Goal: Information Seeking & Learning: Learn about a topic

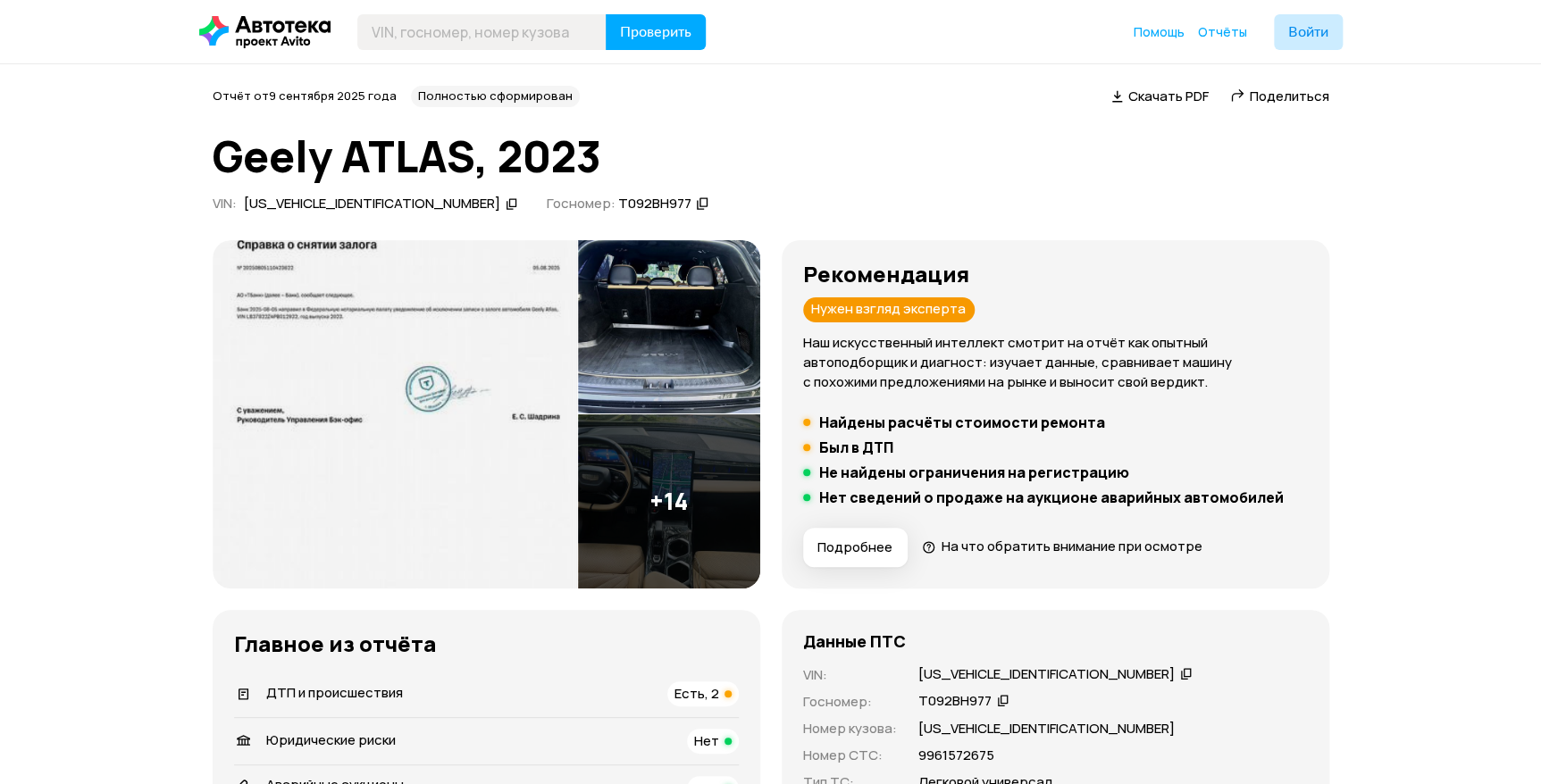
click at [632, 315] on img at bounding box center [669, 327] width 182 height 174
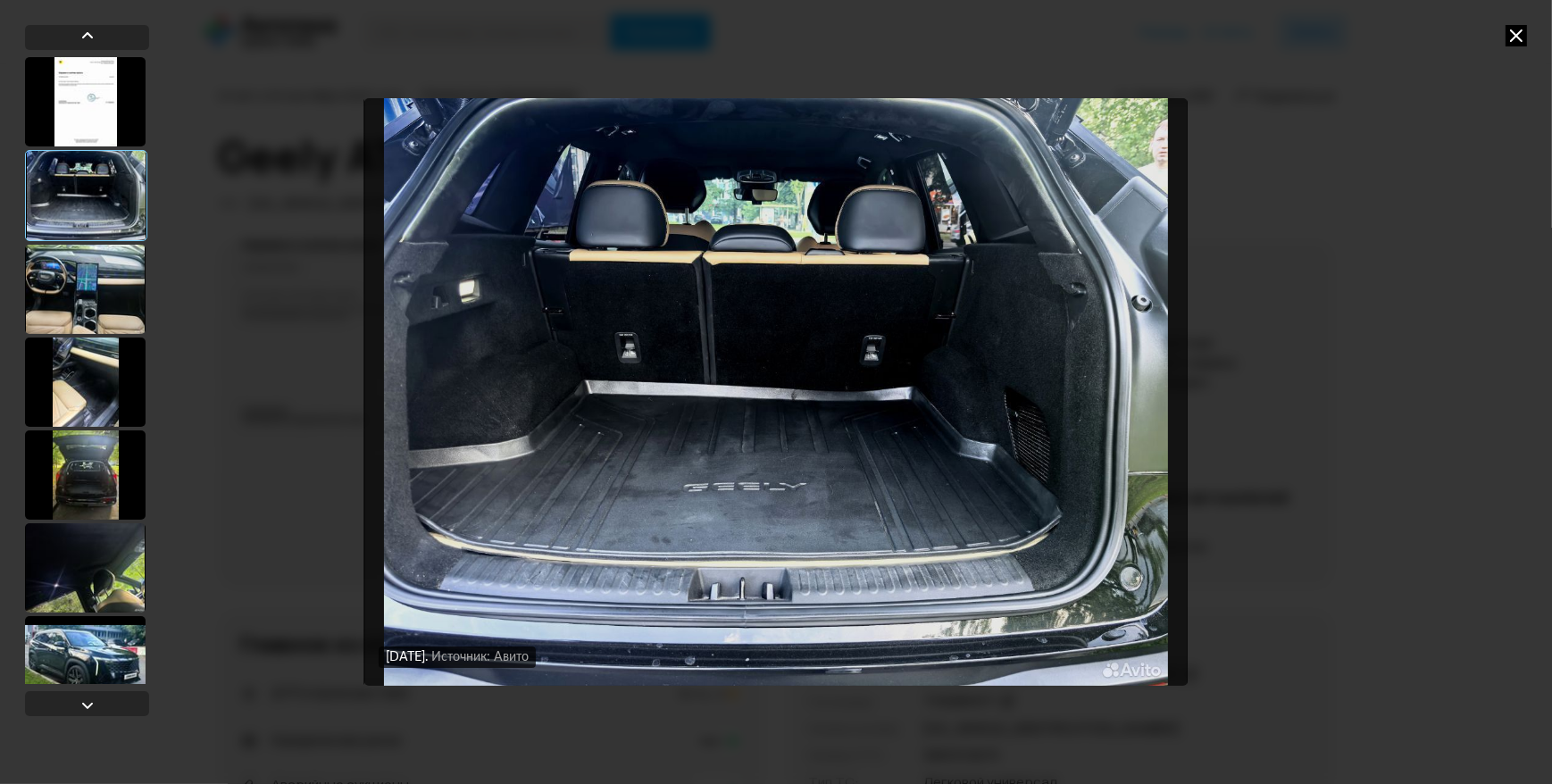
click at [100, 410] on div at bounding box center [86, 382] width 121 height 89
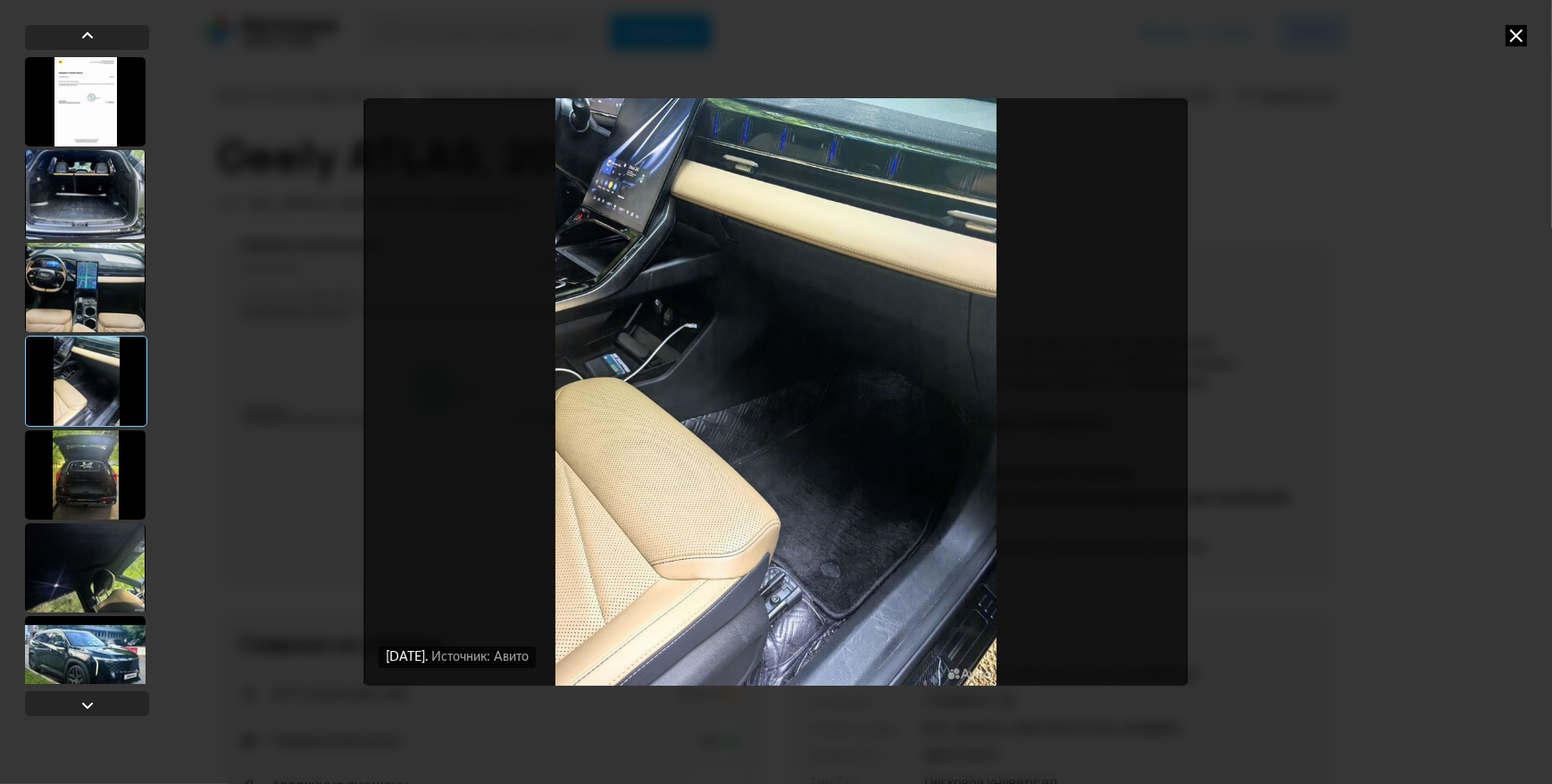
click at [86, 482] on div at bounding box center [86, 474] width 121 height 89
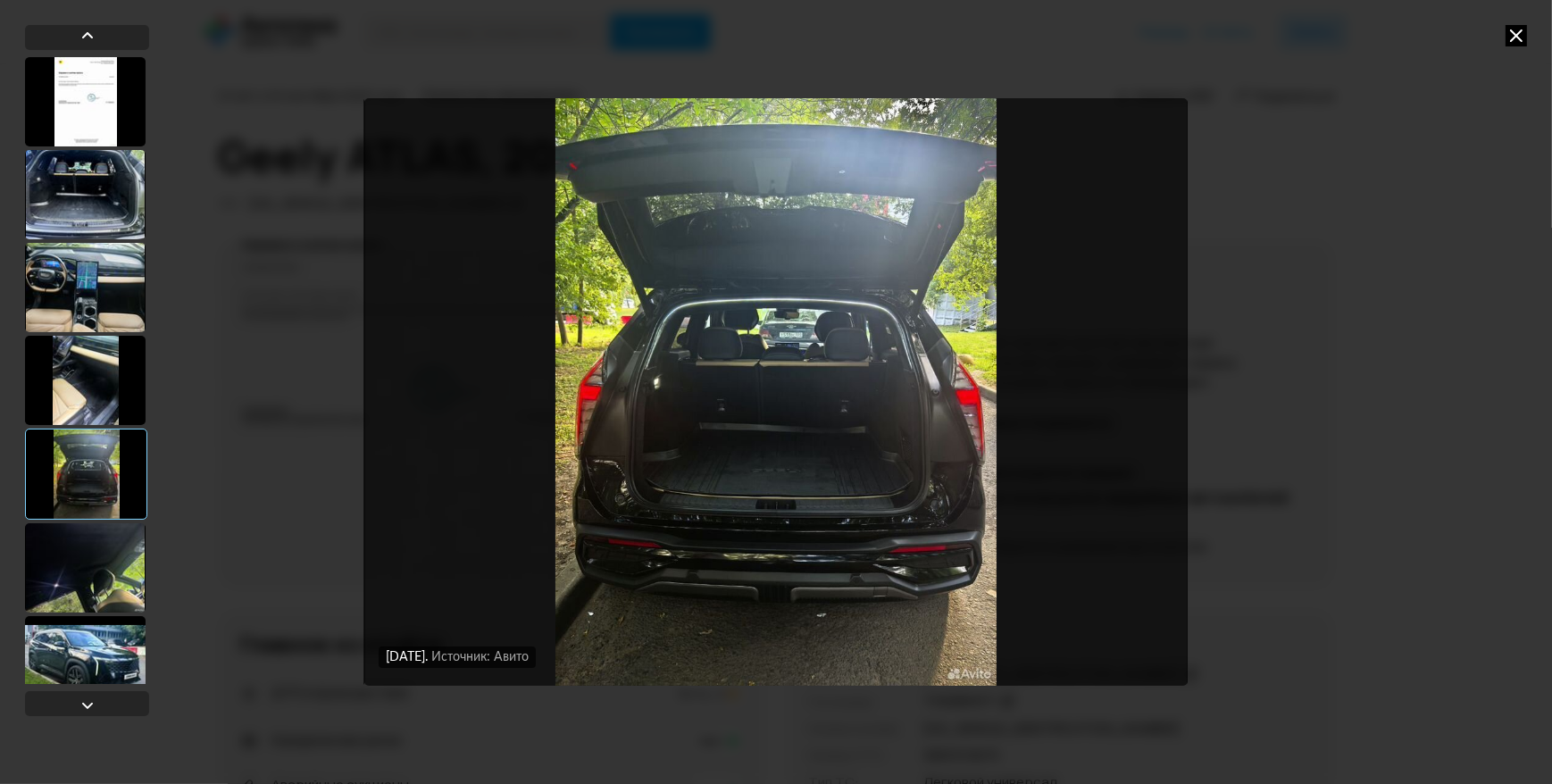
click at [95, 563] on div at bounding box center [86, 567] width 121 height 89
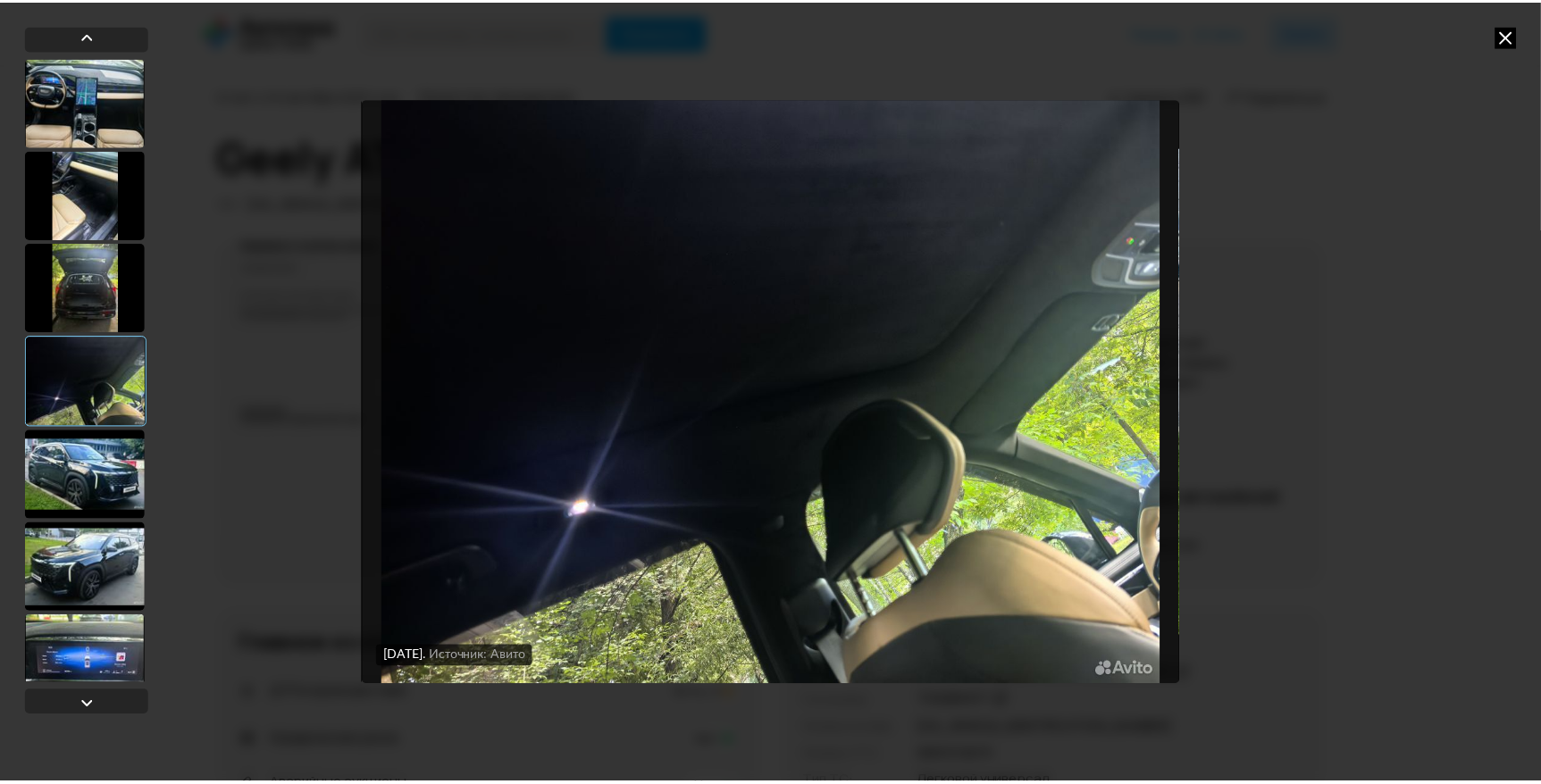
scroll to position [187, 0]
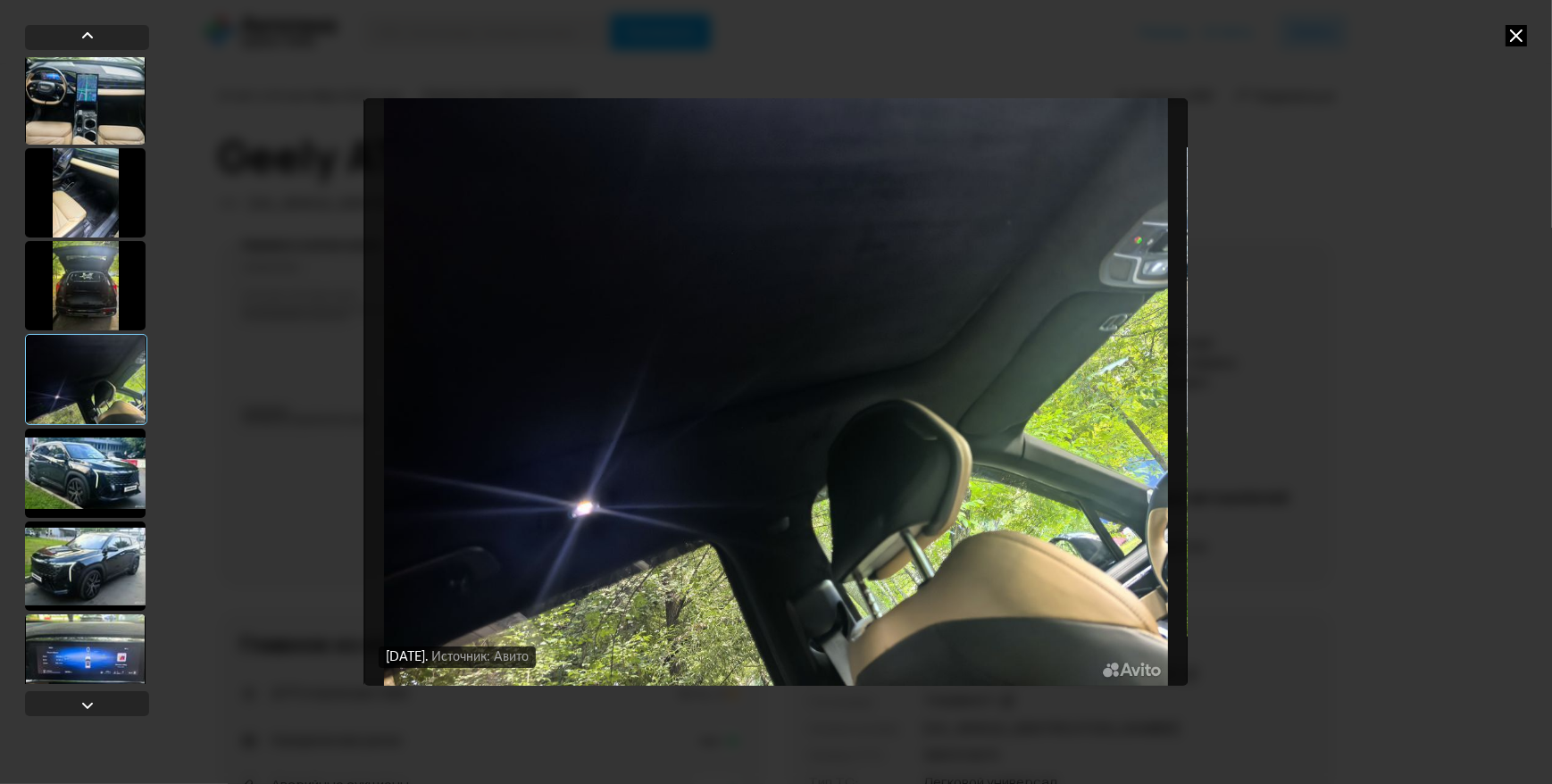
drag, startPoint x: 88, startPoint y: 449, endPoint x: 219, endPoint y: 410, distance: 136.7
click at [123, 447] on div at bounding box center [86, 473] width 121 height 89
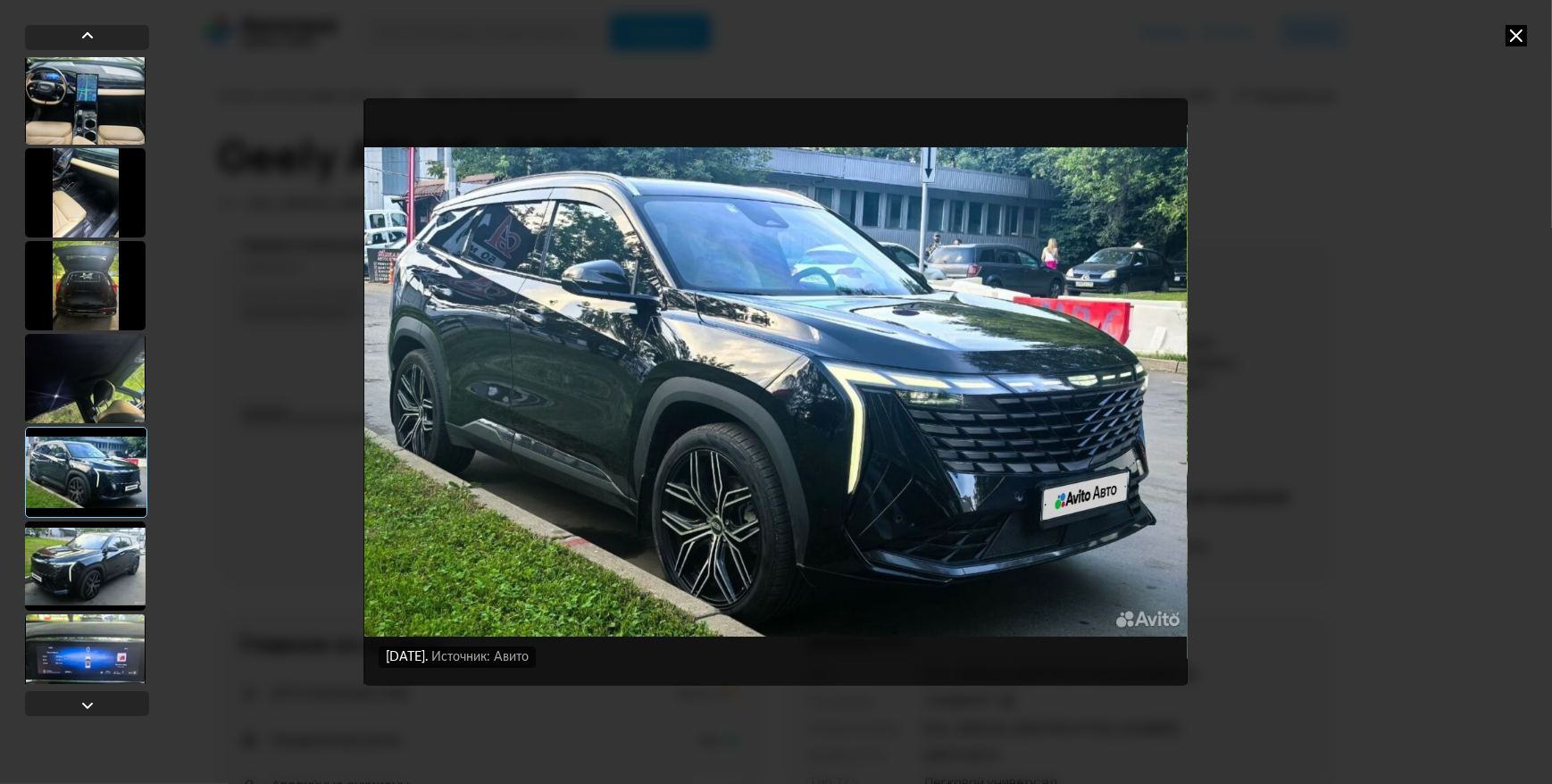
click at [1520, 29] on icon at bounding box center [1516, 36] width 22 height 22
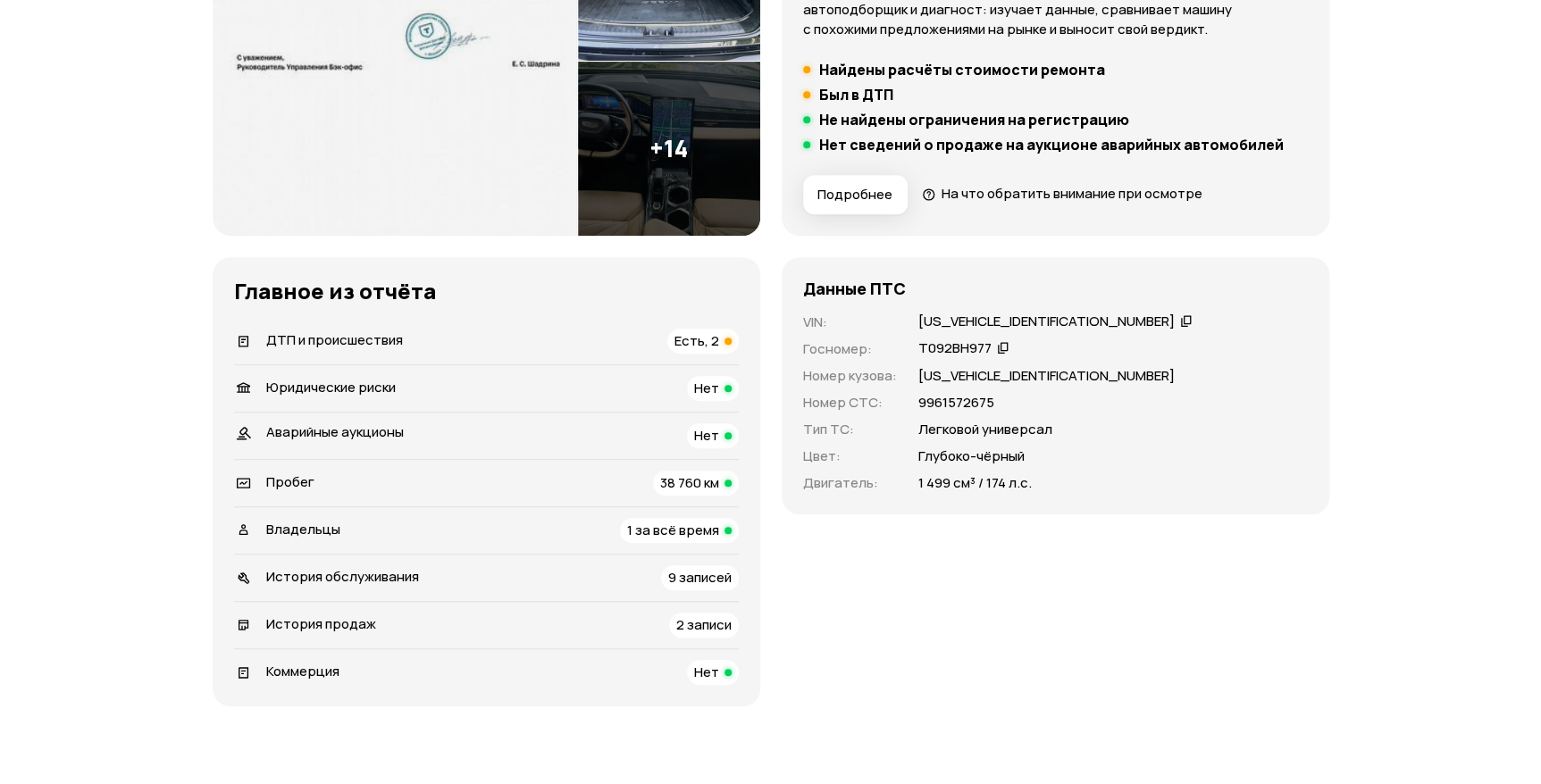
click at [703, 342] on span "Есть, 2" at bounding box center [697, 340] width 45 height 19
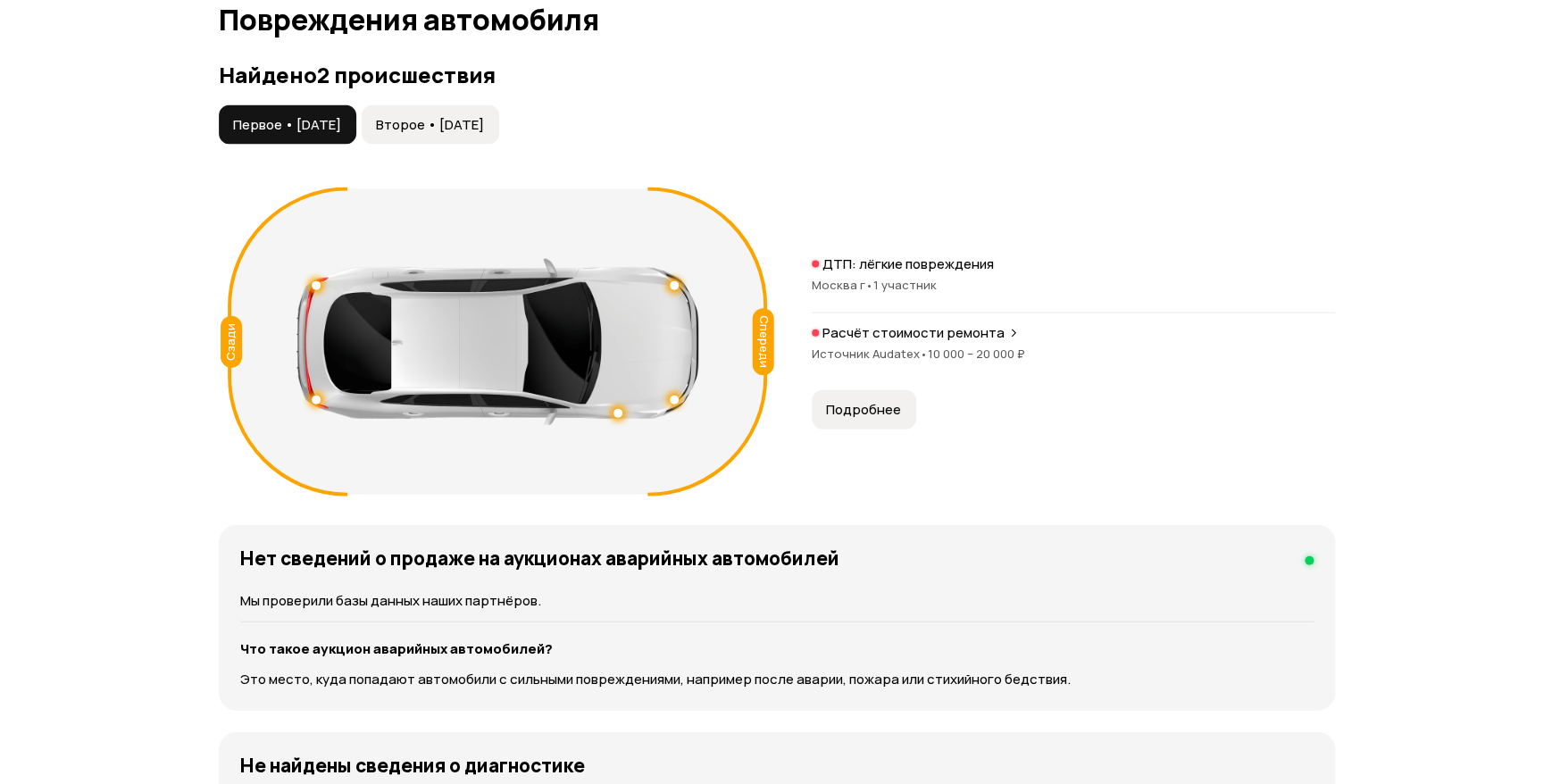
scroll to position [1849, 0]
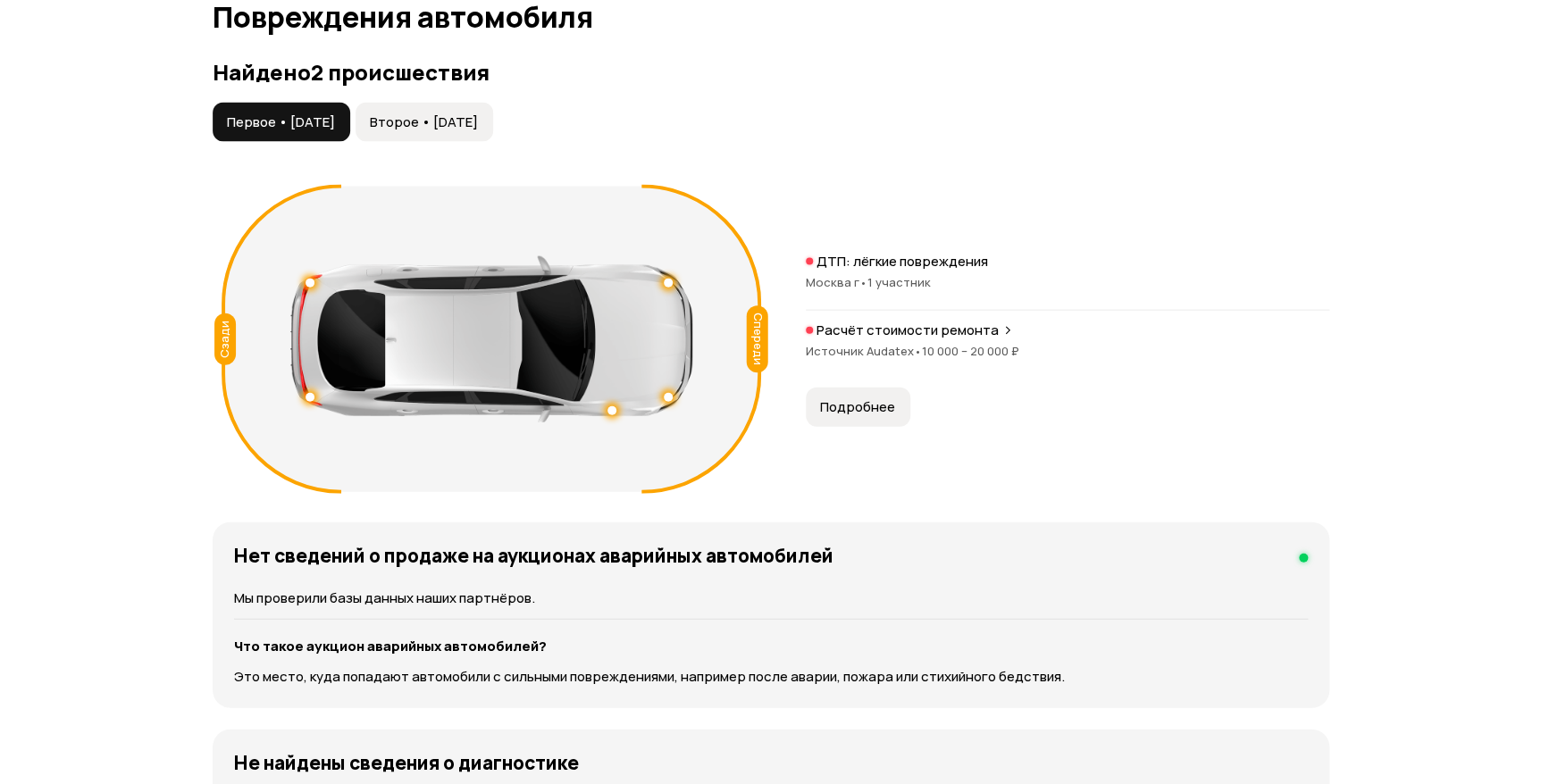
click at [856, 410] on span "Подробнее" at bounding box center [857, 407] width 75 height 18
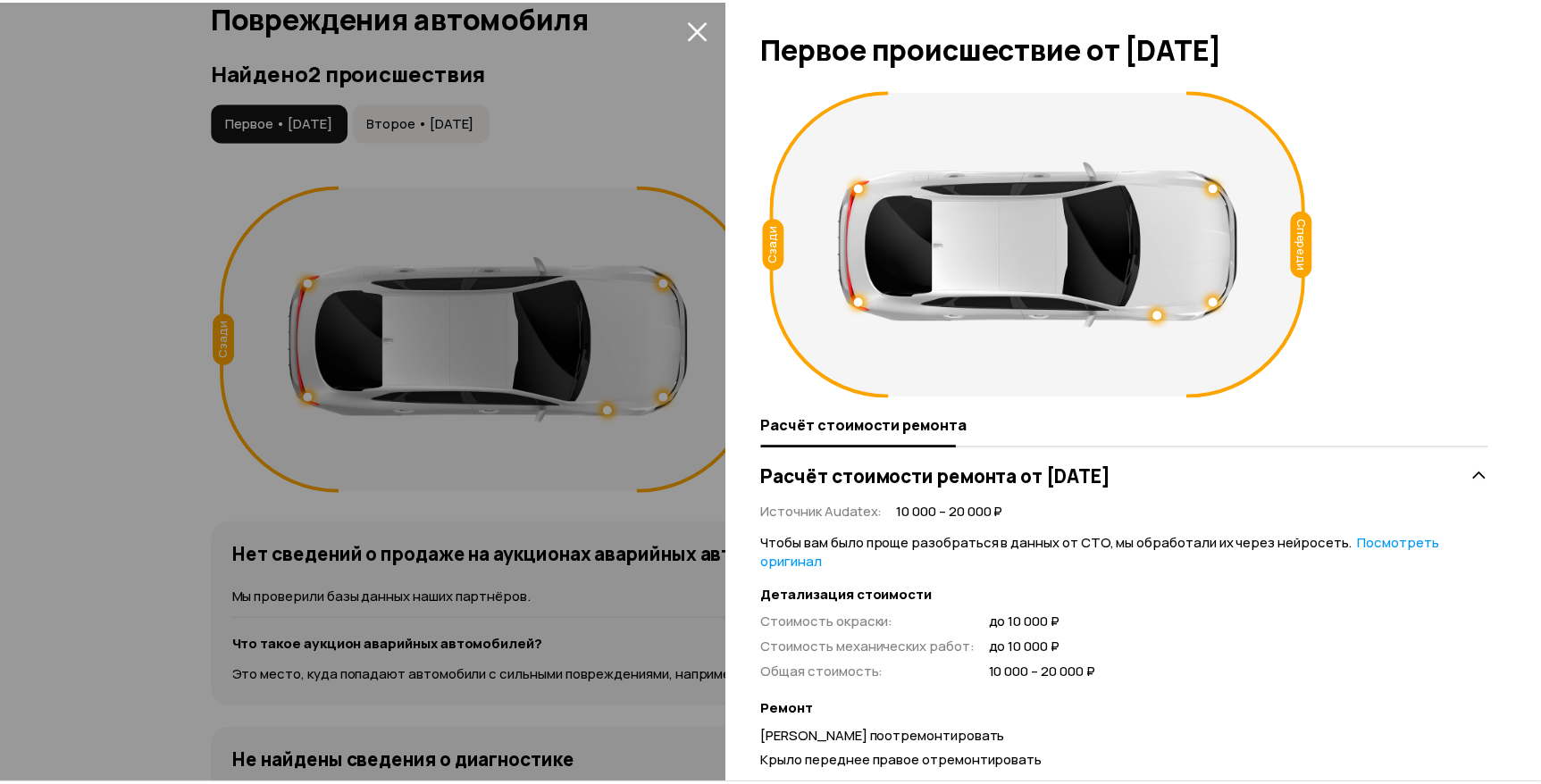
scroll to position [0, 0]
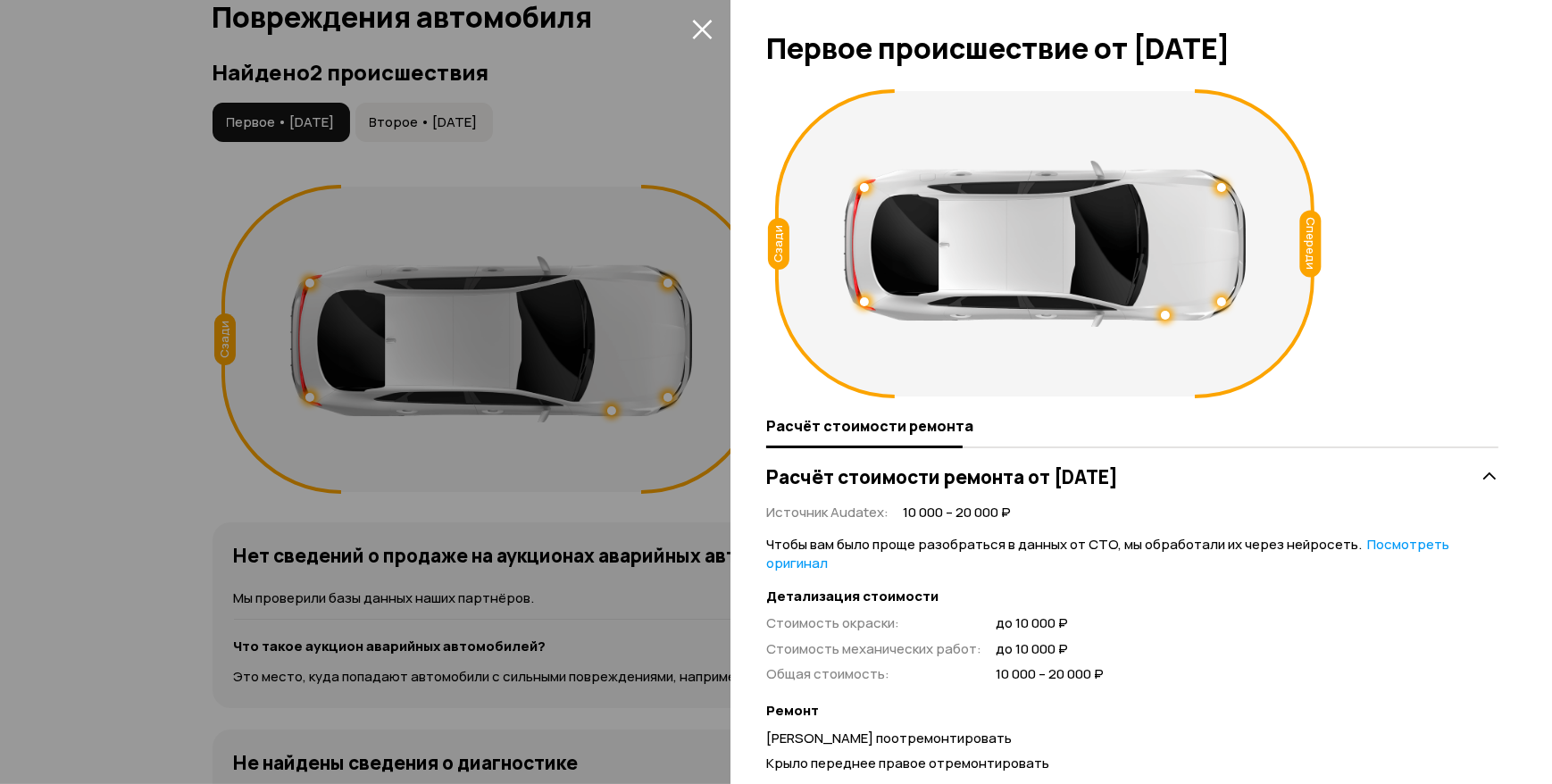
click at [695, 32] on icon "закрыть" at bounding box center [702, 29] width 21 height 21
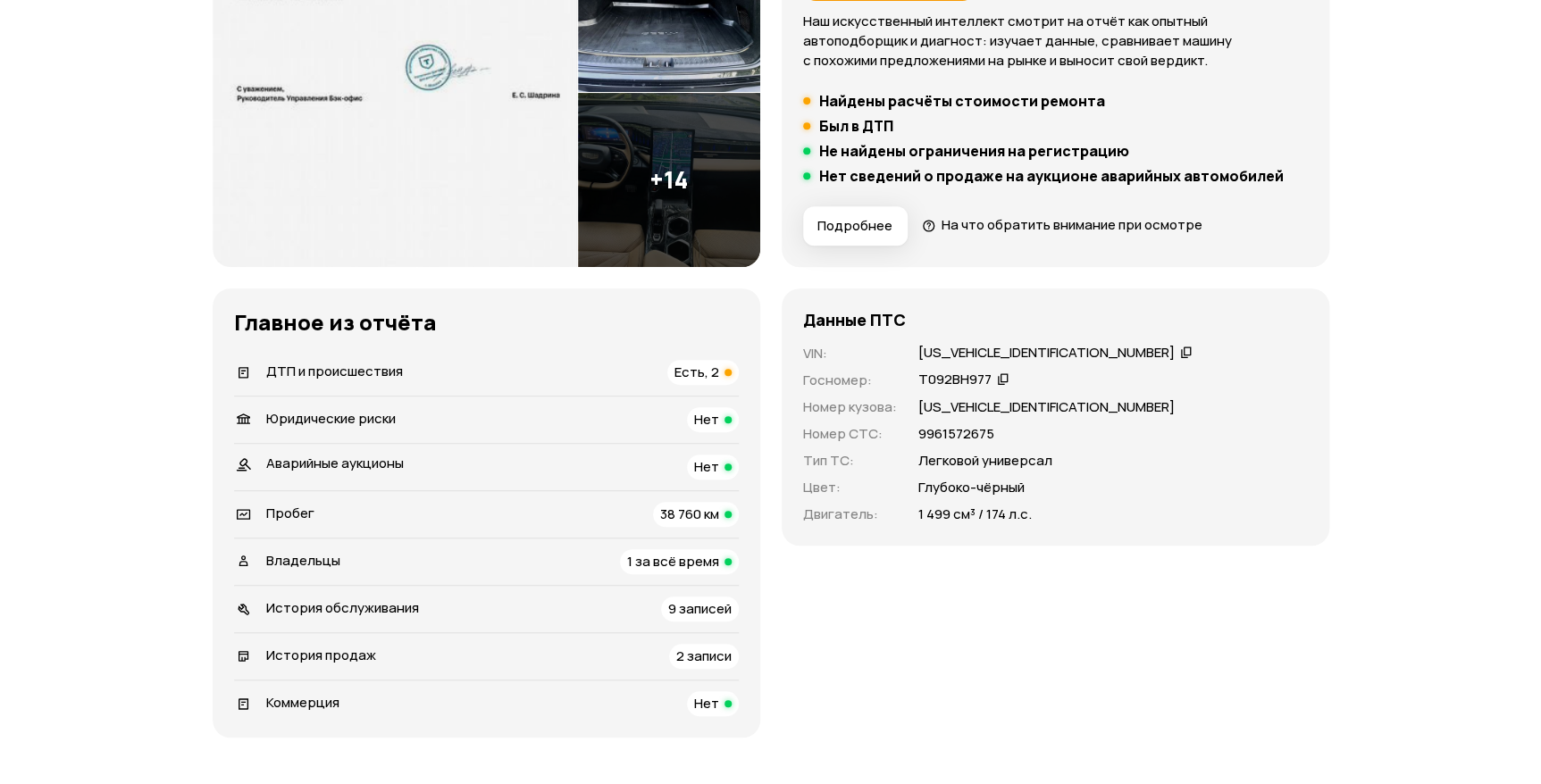
scroll to position [320, 0]
click at [680, 554] on span "1 за всё время" at bounding box center [673, 563] width 92 height 19
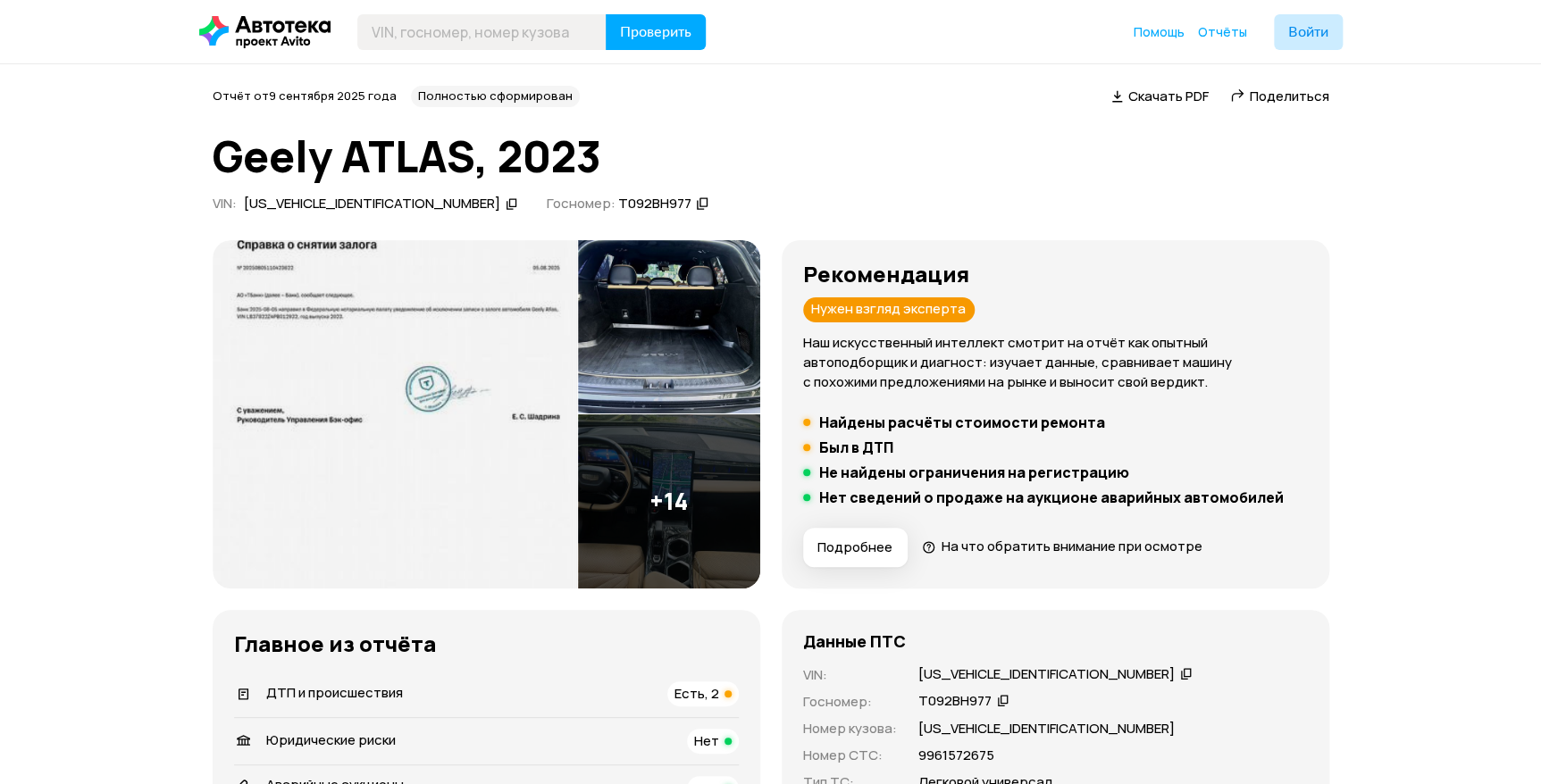
scroll to position [0, 0]
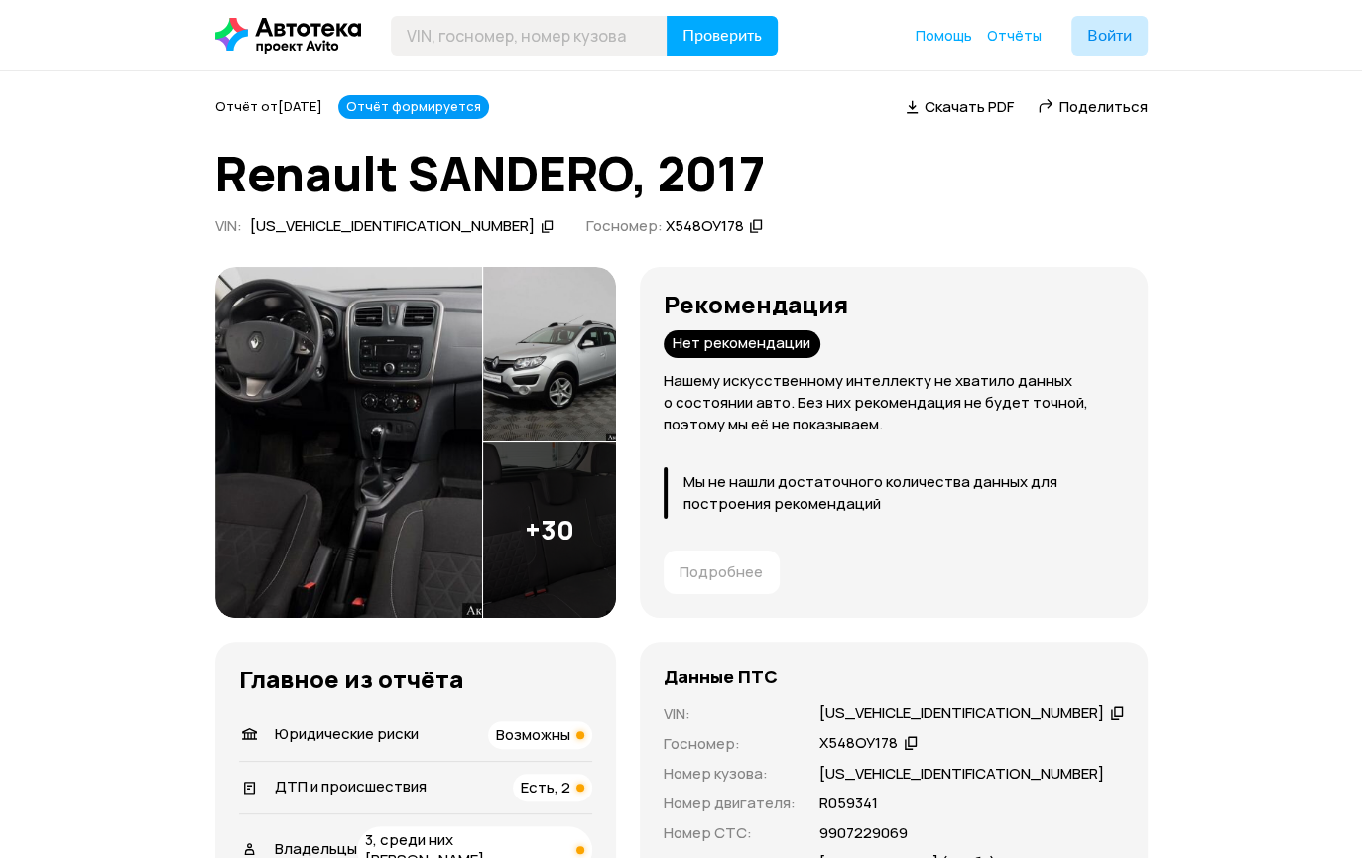
click at [403, 401] on img at bounding box center [348, 442] width 267 height 351
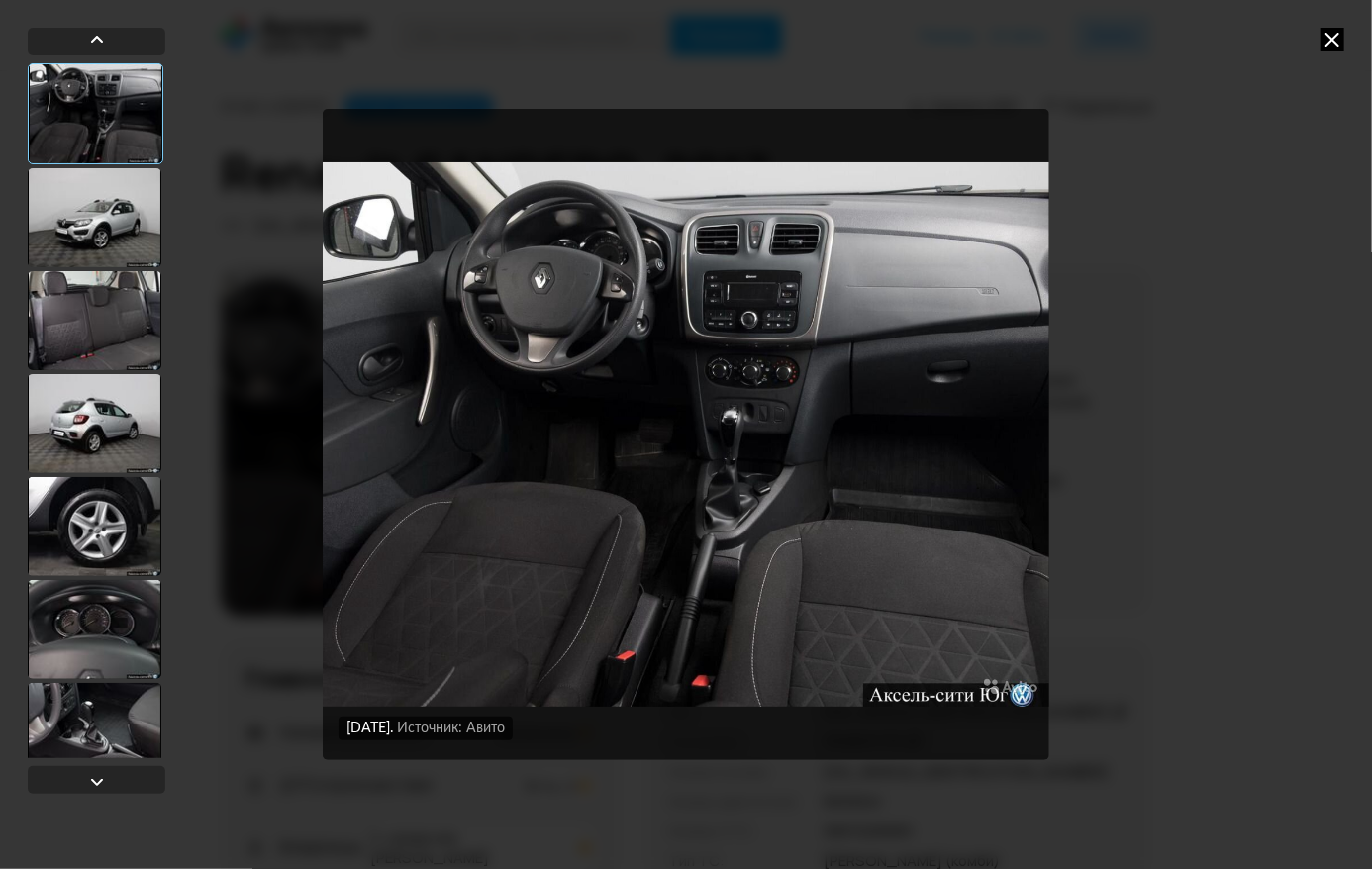
click at [100, 225] on div at bounding box center [95, 217] width 134 height 99
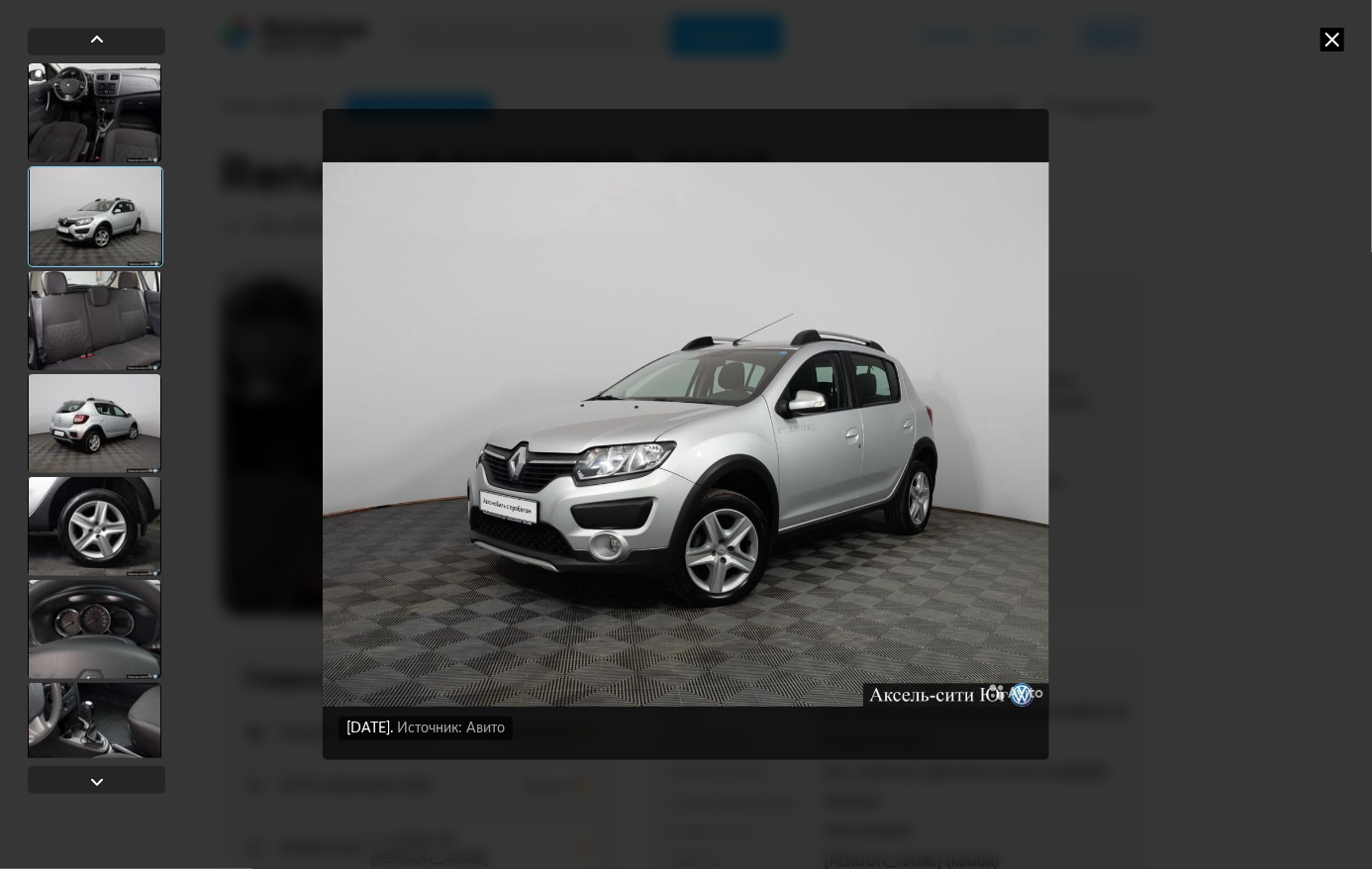
click at [116, 326] on div at bounding box center [95, 320] width 134 height 99
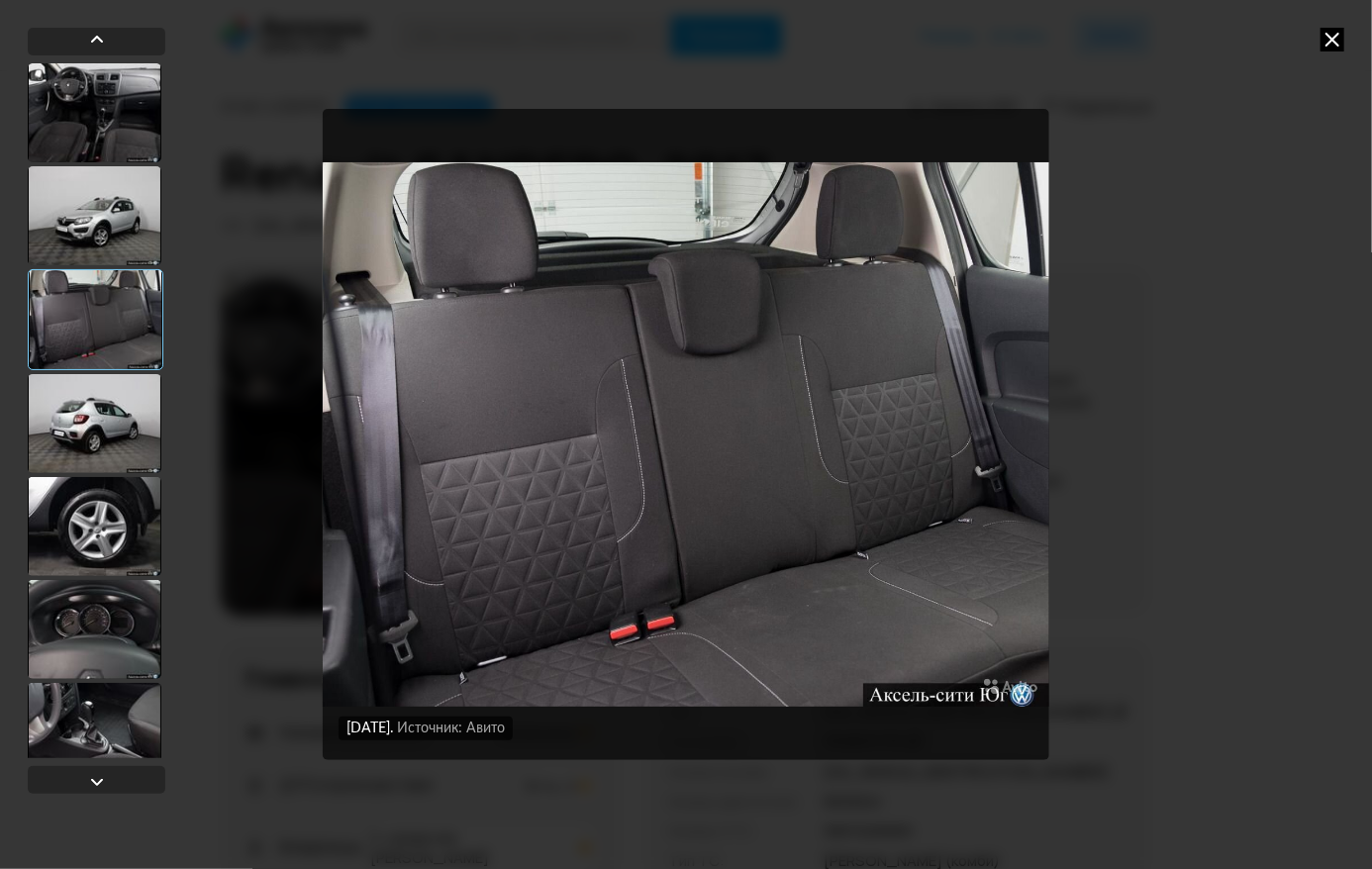
click at [121, 427] on div at bounding box center [95, 423] width 134 height 99
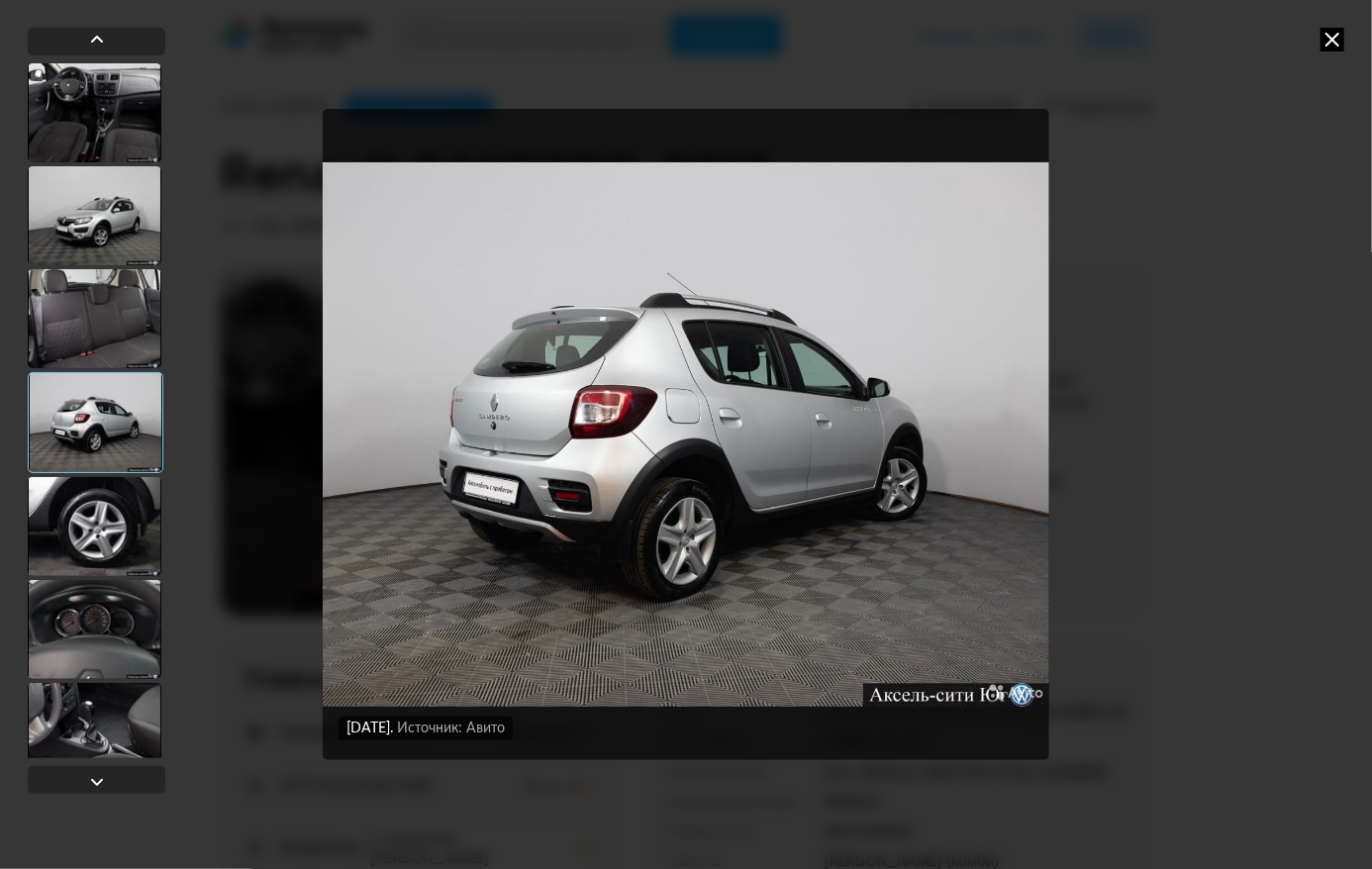
click at [102, 536] on div at bounding box center [95, 526] width 134 height 99
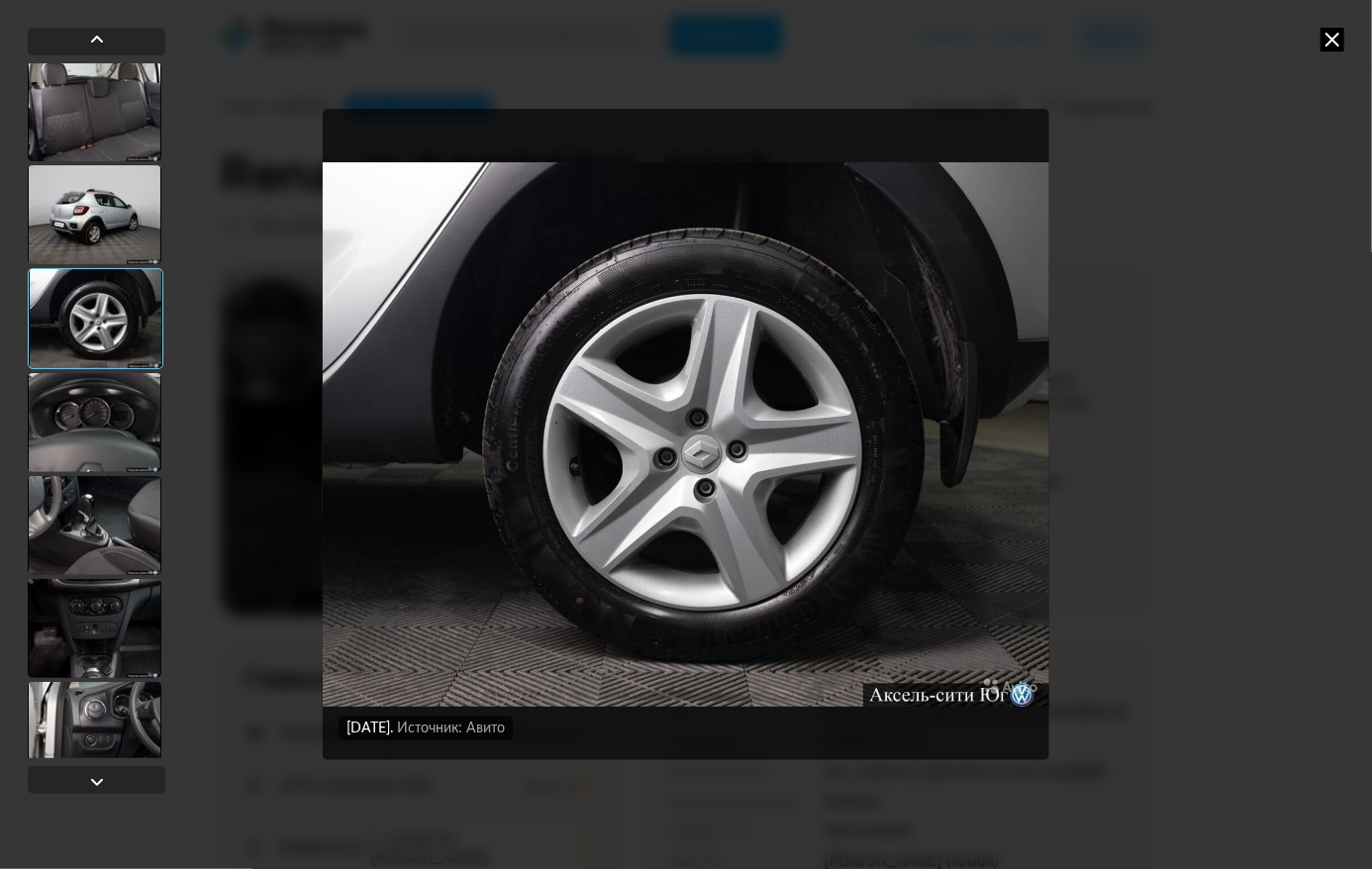
scroll to position [208, 0]
click at [94, 438] on div at bounding box center [95, 421] width 134 height 99
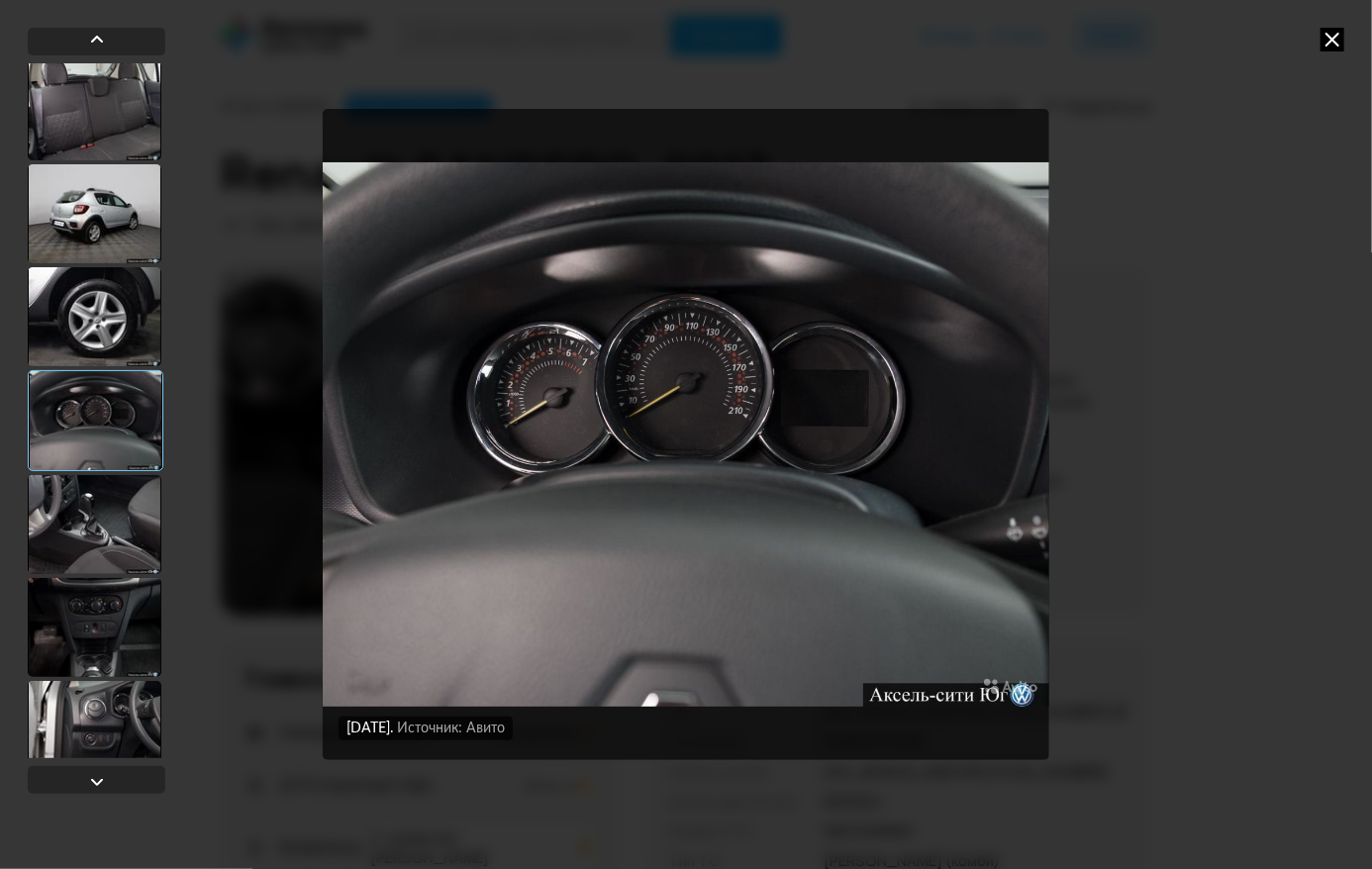
click at [89, 512] on div at bounding box center [95, 524] width 134 height 99
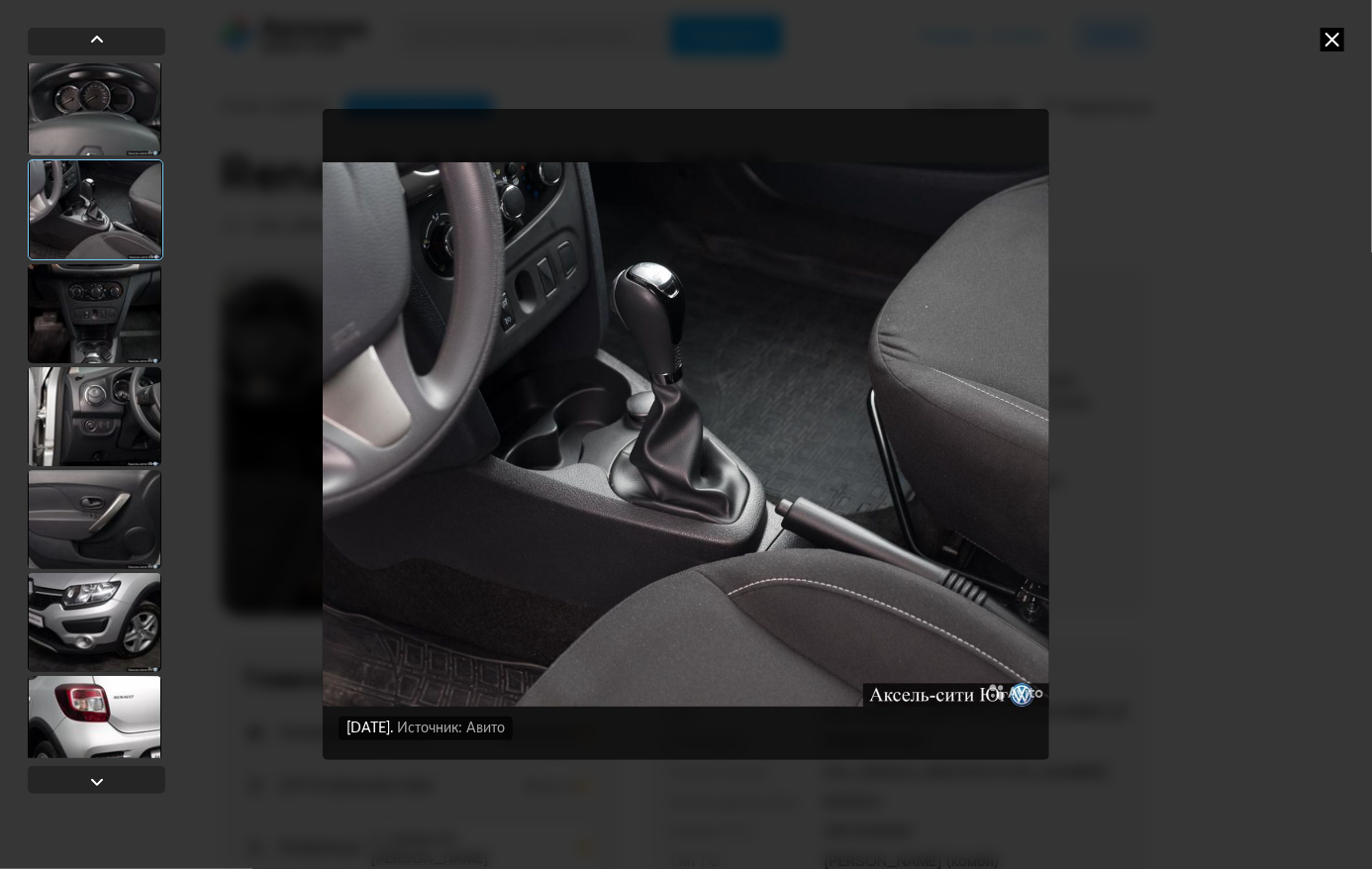
scroll to position [522, 0]
click at [91, 501] on div at bounding box center [95, 519] width 134 height 99
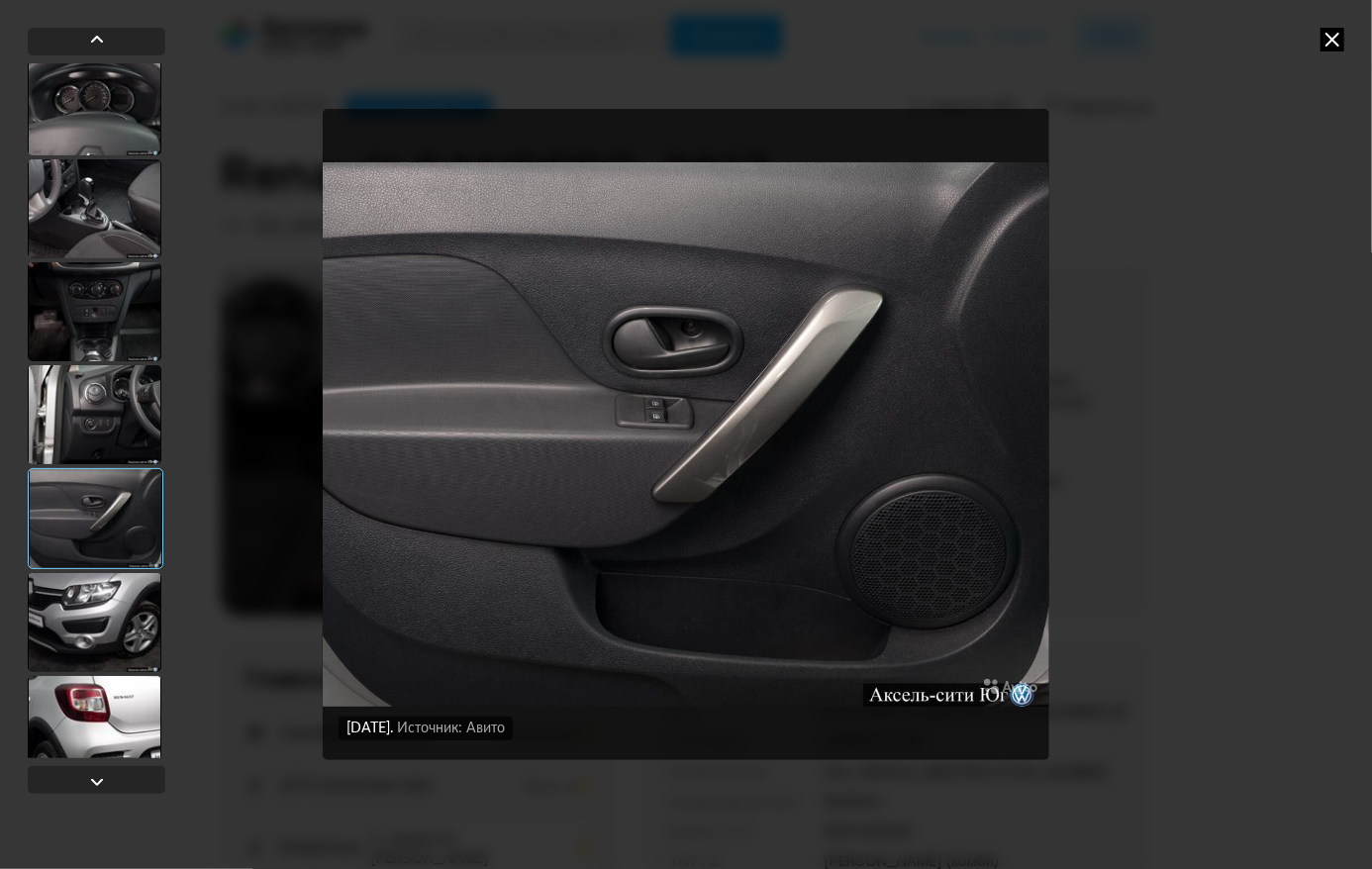
click at [93, 649] on div at bounding box center [95, 622] width 134 height 99
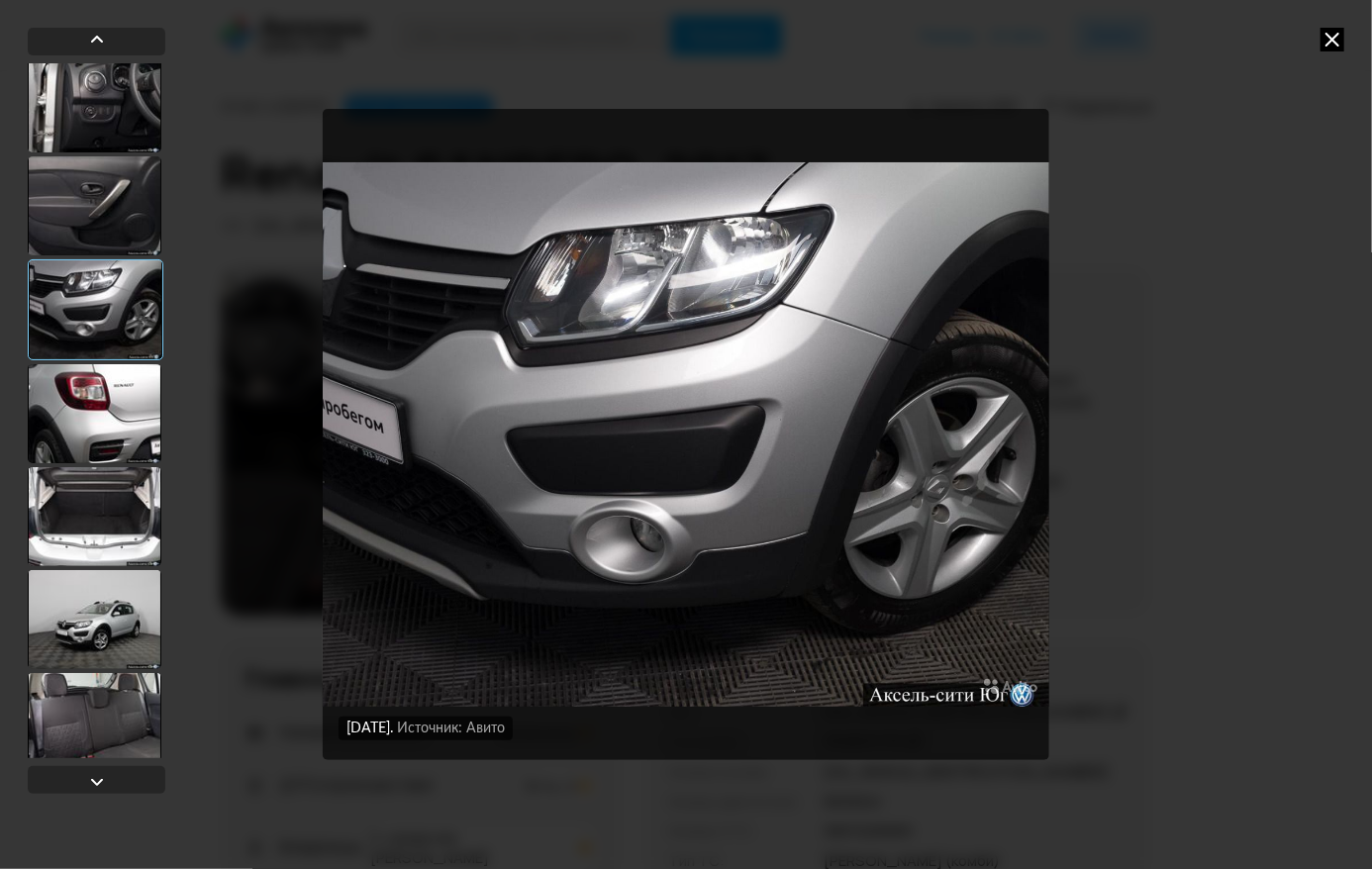
scroll to position [834, 0]
click at [84, 618] on div at bounding box center [95, 618] width 134 height 99
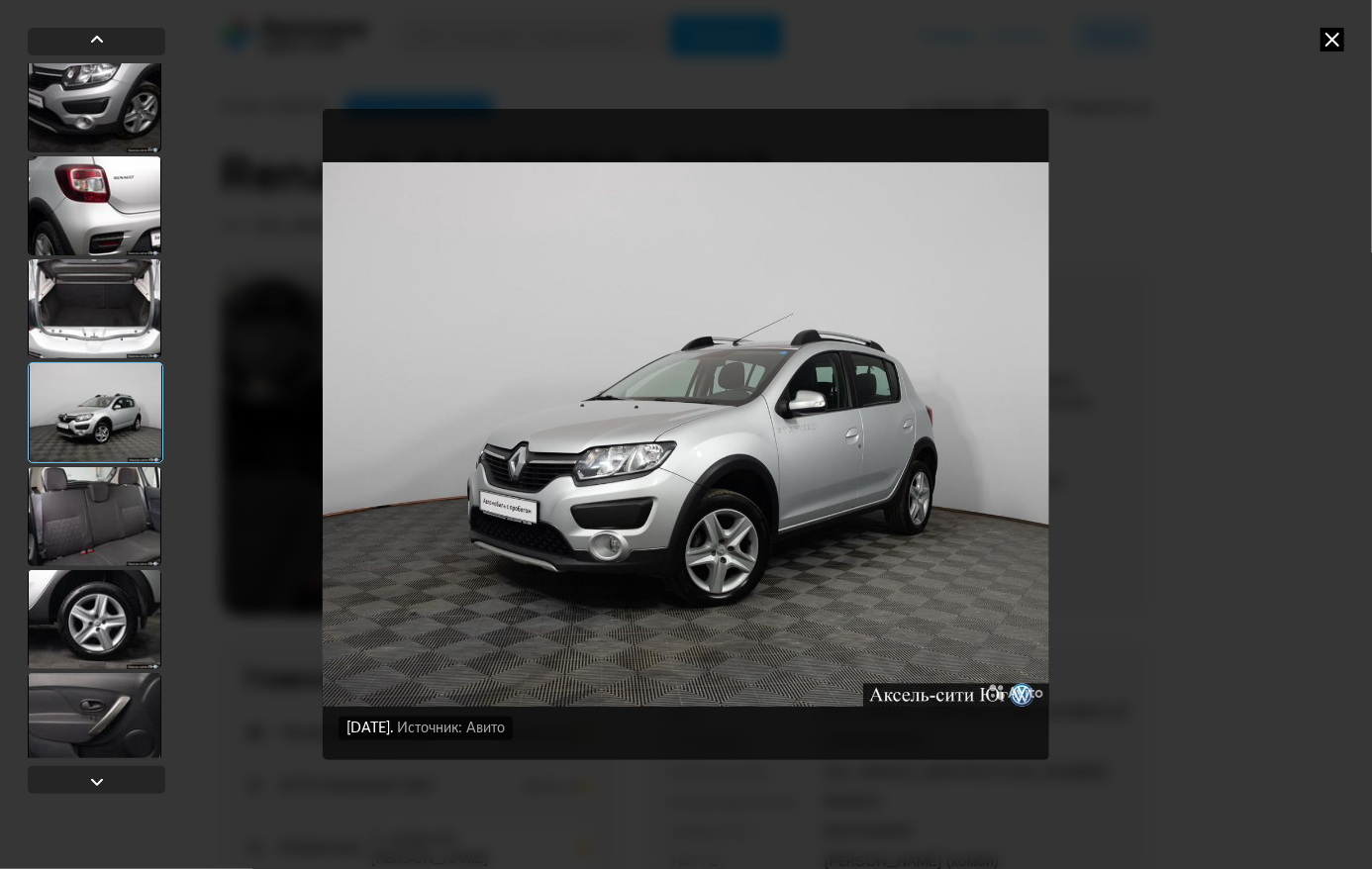
scroll to position [1043, 0]
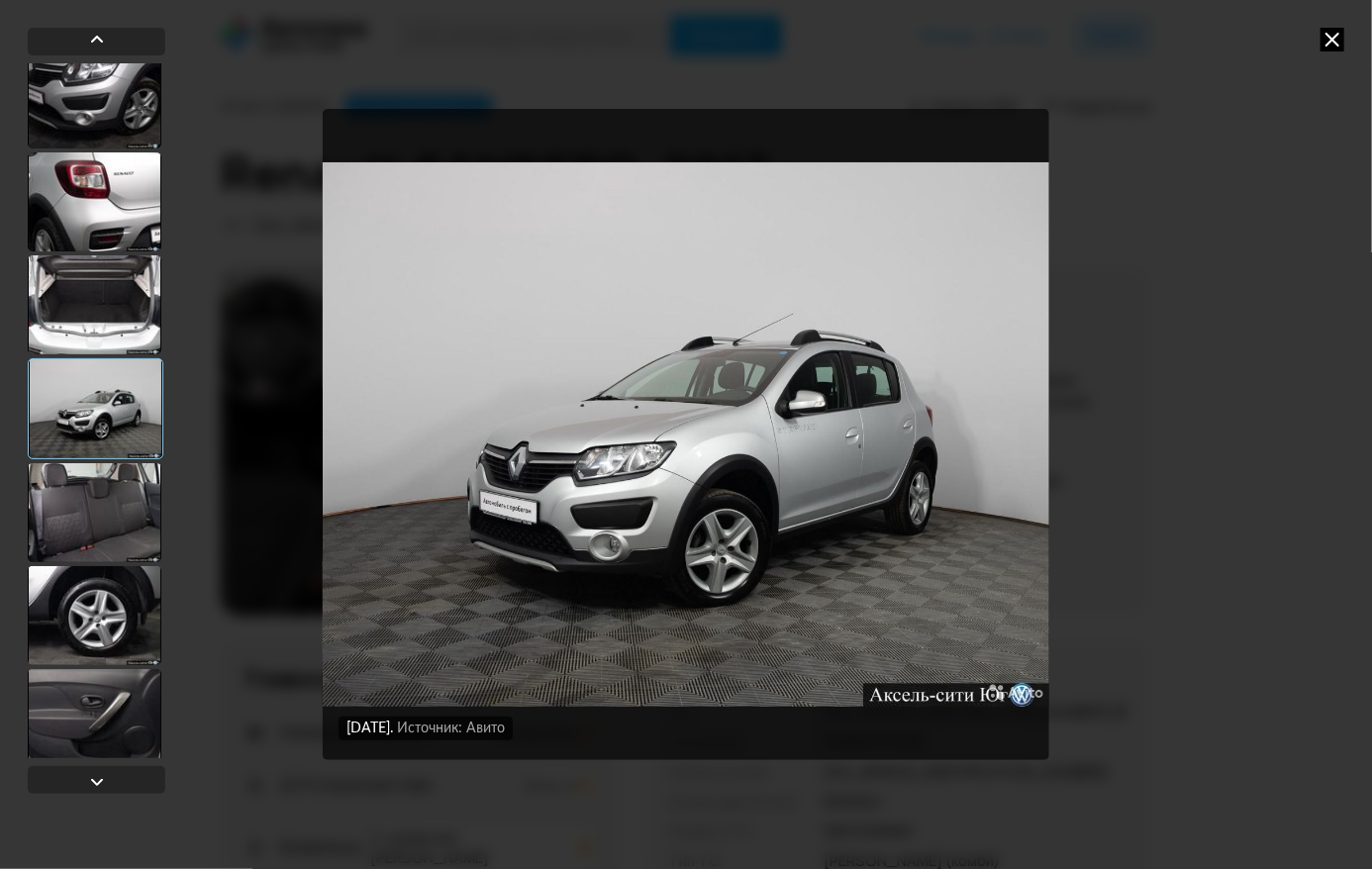
click at [104, 506] on div at bounding box center [95, 512] width 134 height 99
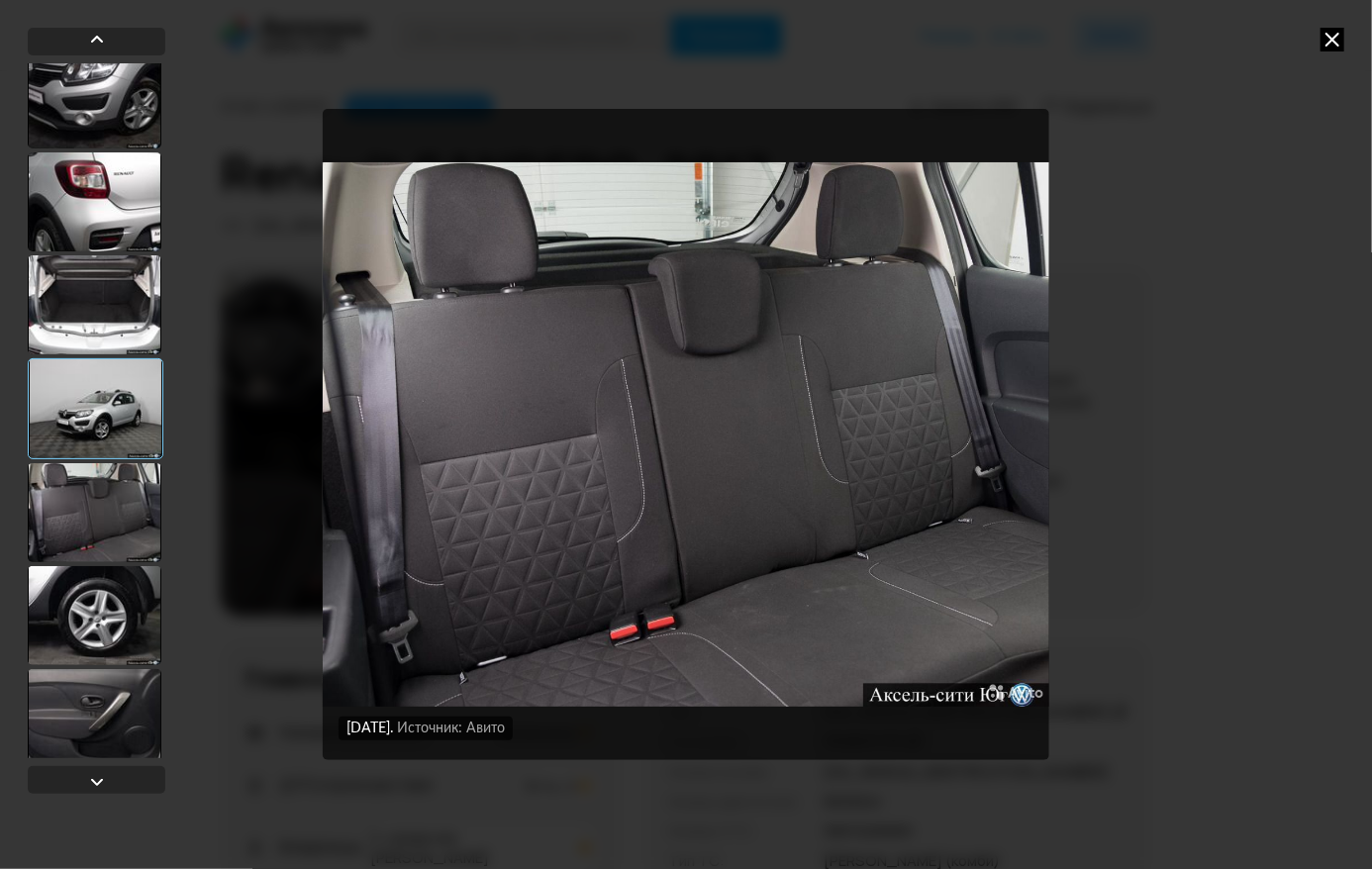
click at [97, 590] on div at bounding box center [95, 615] width 134 height 99
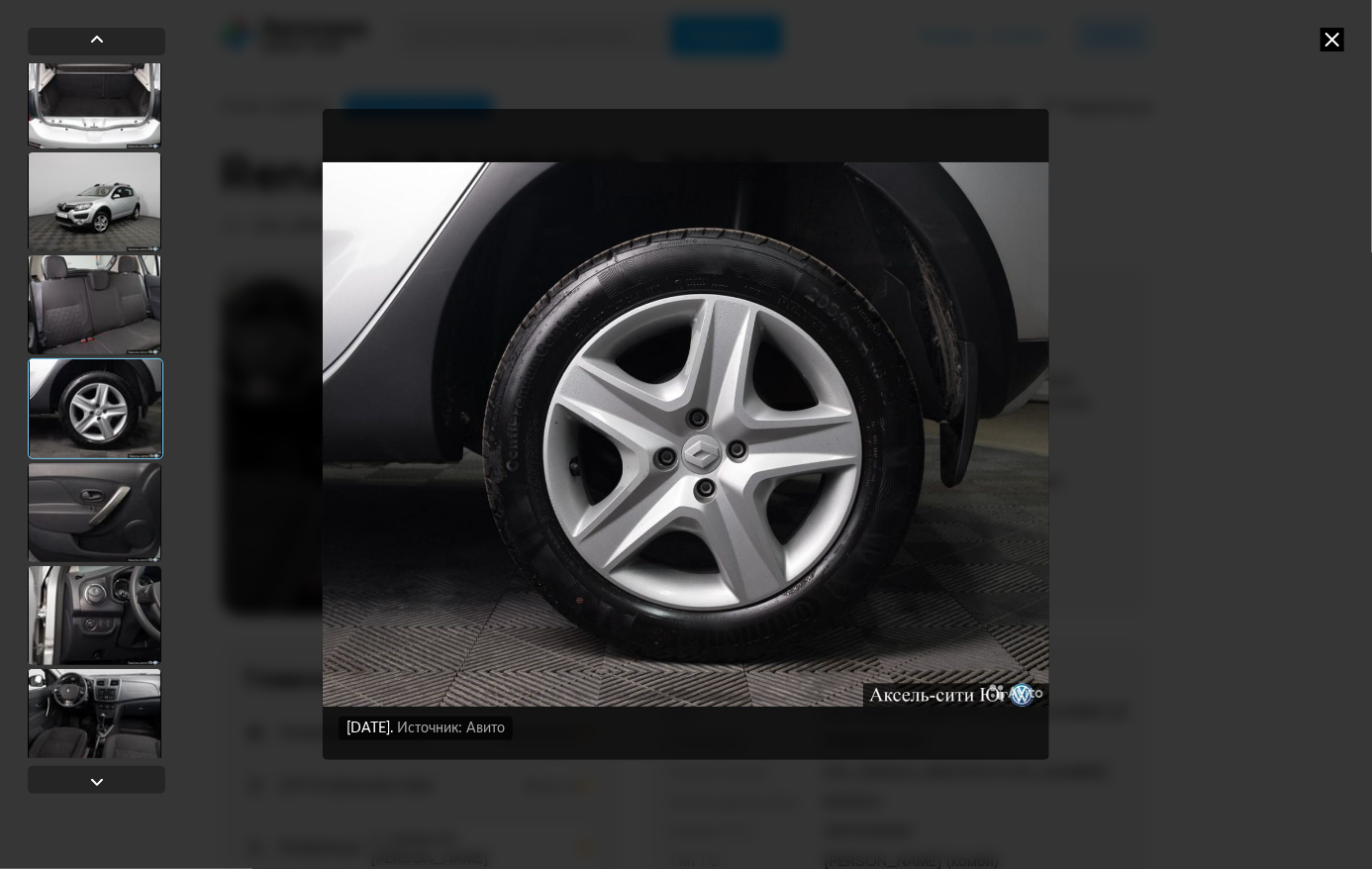
scroll to position [1251, 0]
click at [88, 564] on div at bounding box center [95, 613] width 134 height 99
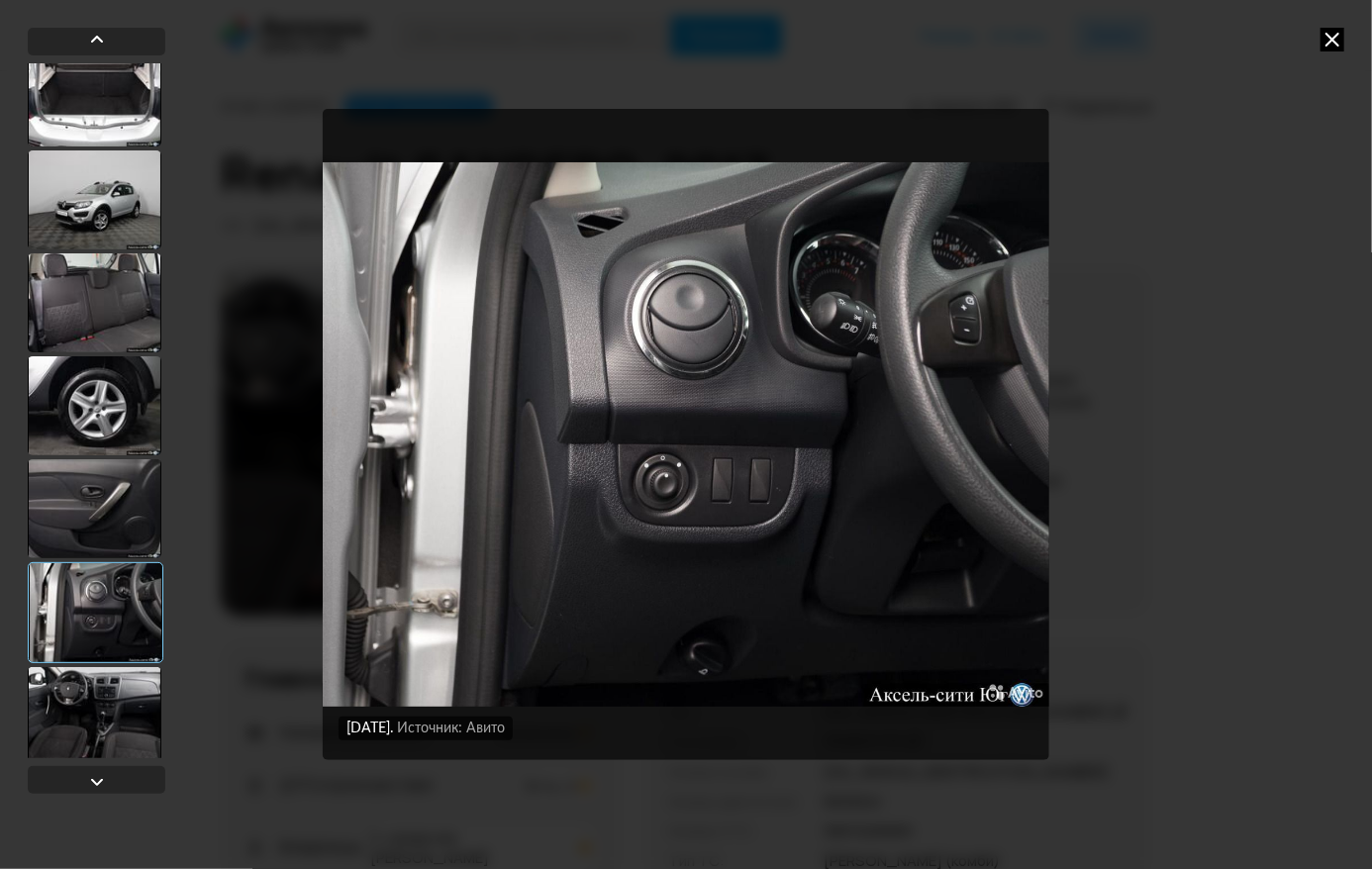
click at [96, 692] on div at bounding box center [95, 716] width 134 height 99
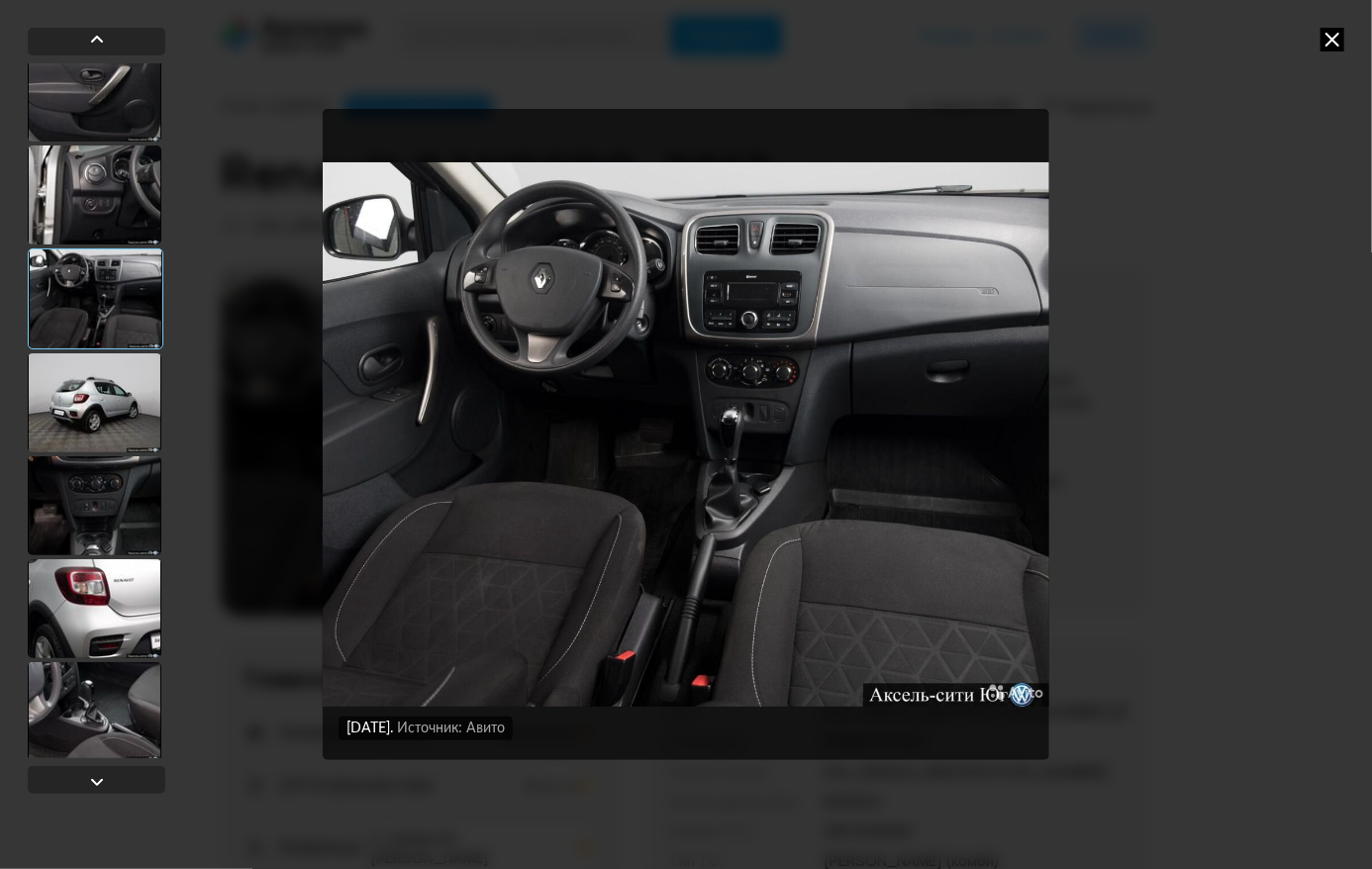
scroll to position [1668, 0]
click at [94, 596] on div at bounding box center [95, 607] width 134 height 99
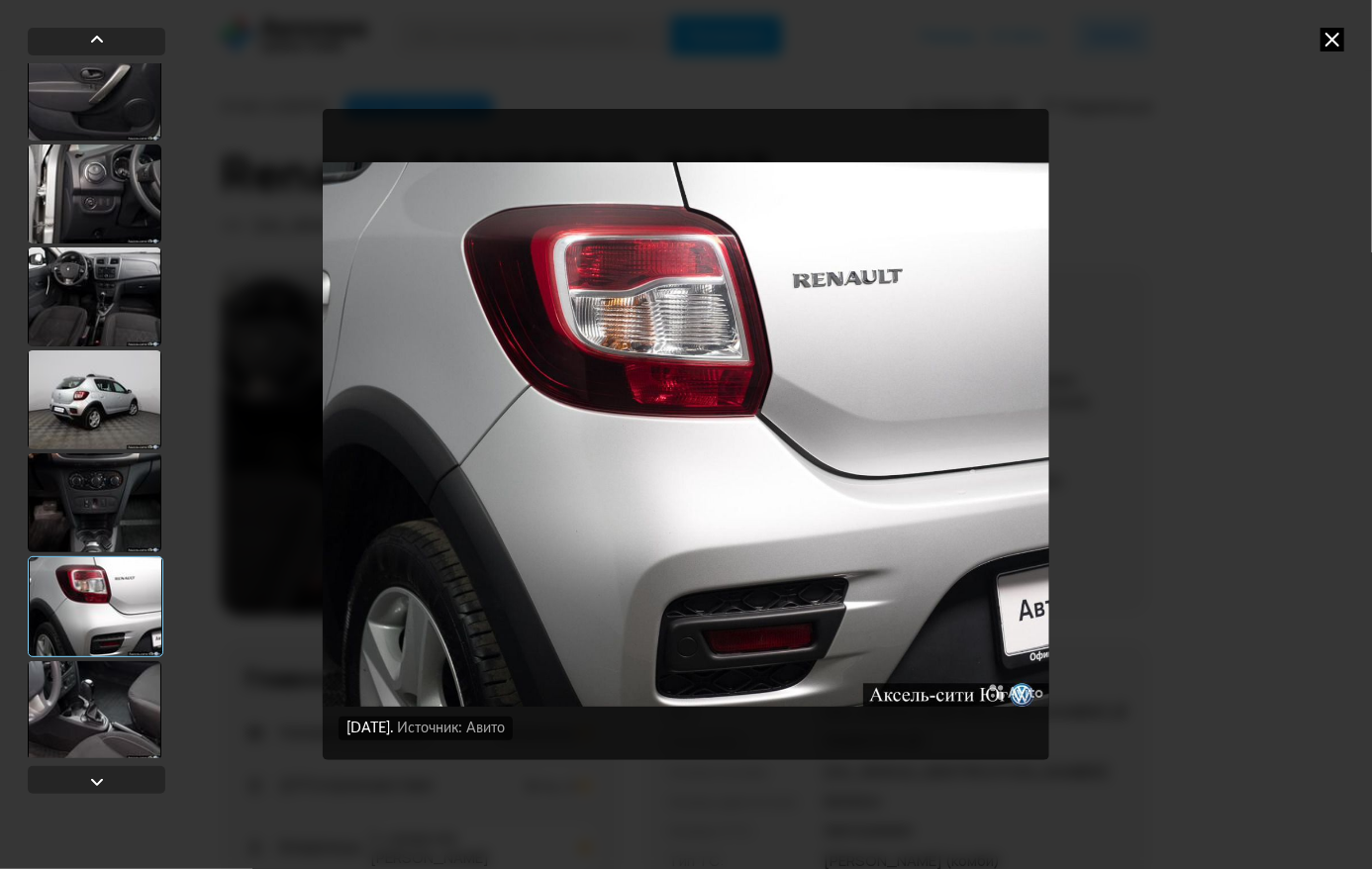
click at [104, 497] on div at bounding box center [95, 502] width 134 height 99
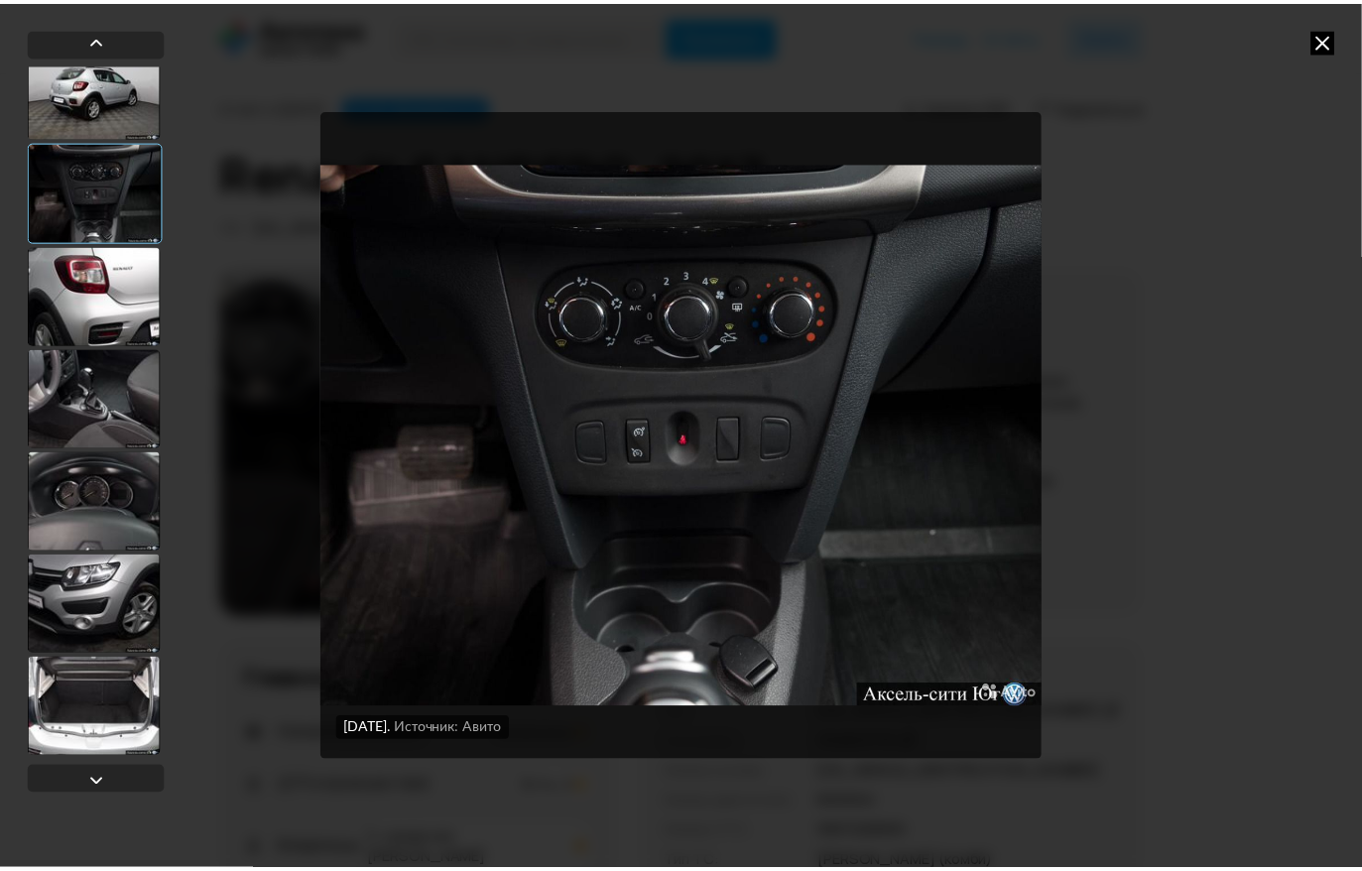
scroll to position [1986, 0]
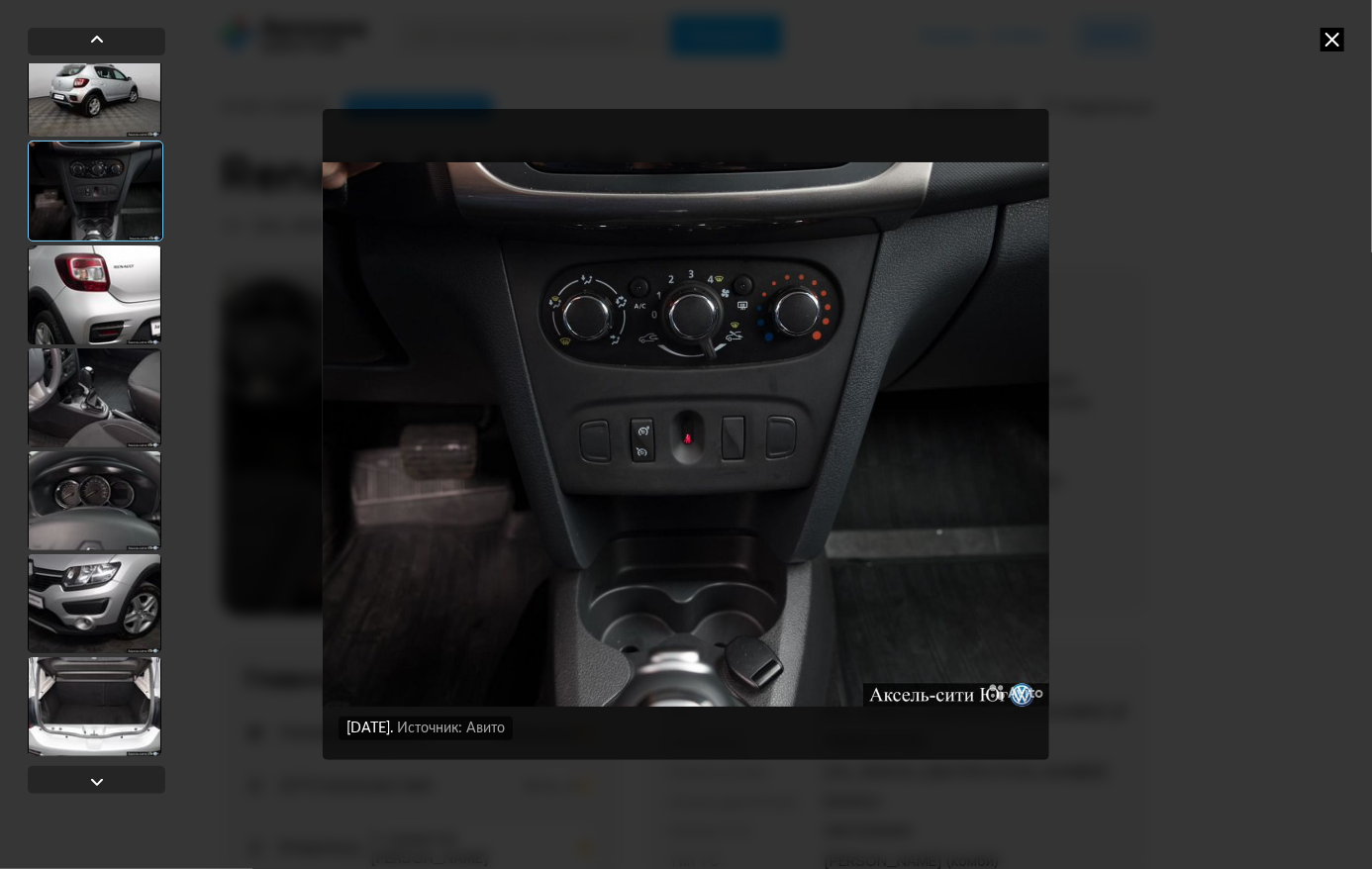
click at [106, 508] on div at bounding box center [95, 500] width 134 height 99
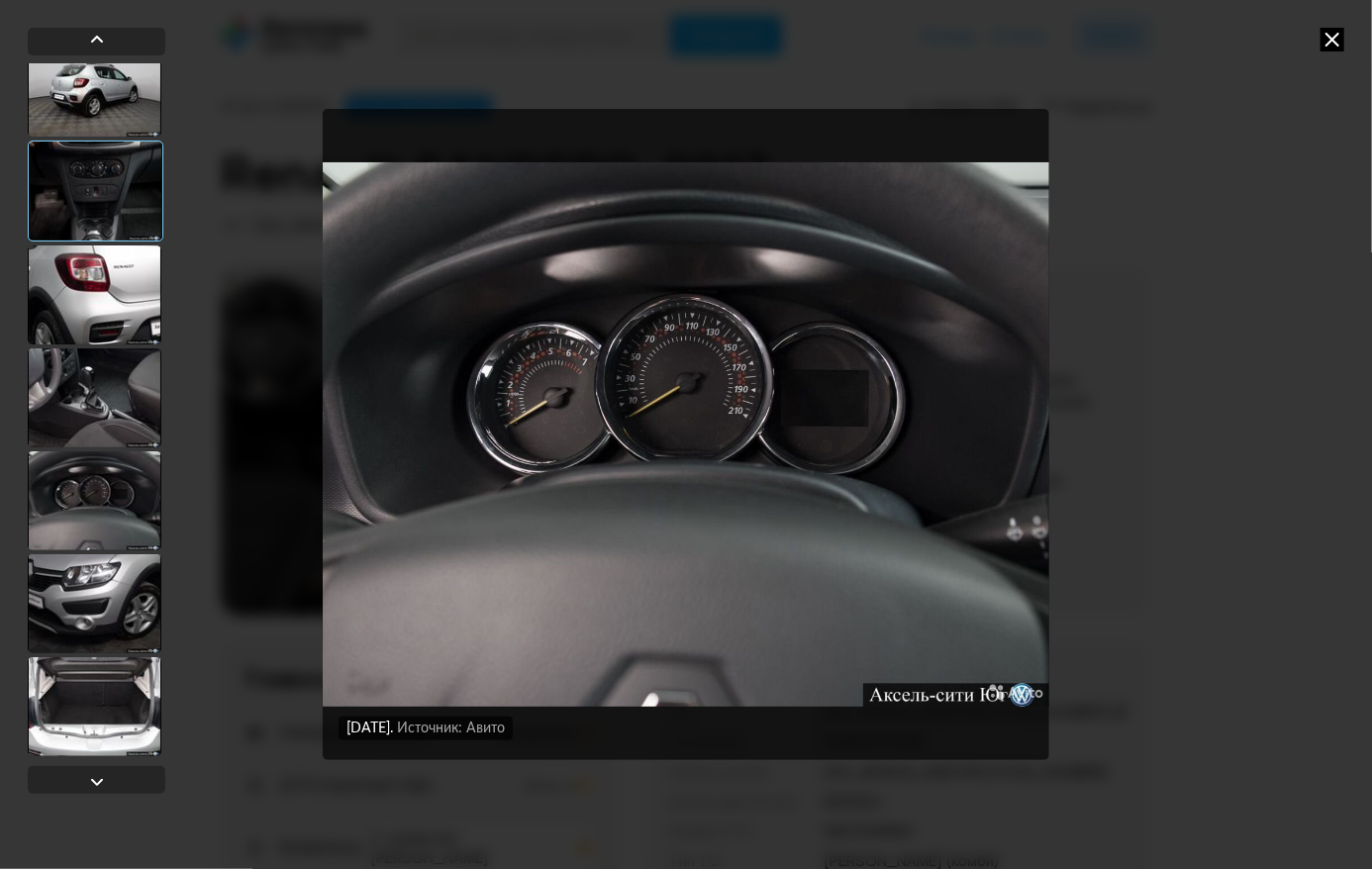
click at [106, 596] on div at bounding box center [95, 603] width 134 height 99
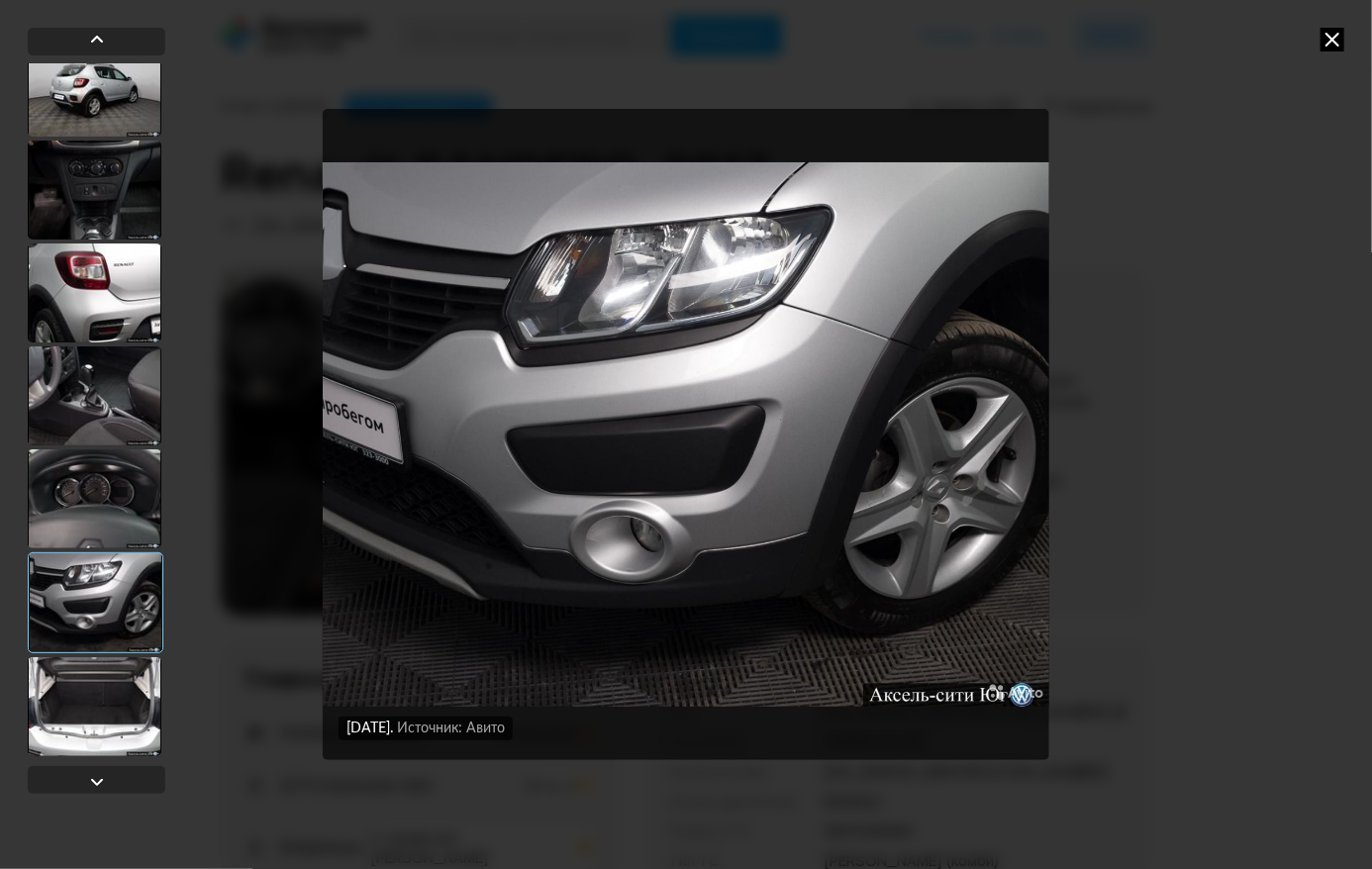
click at [85, 672] on div at bounding box center [95, 706] width 134 height 99
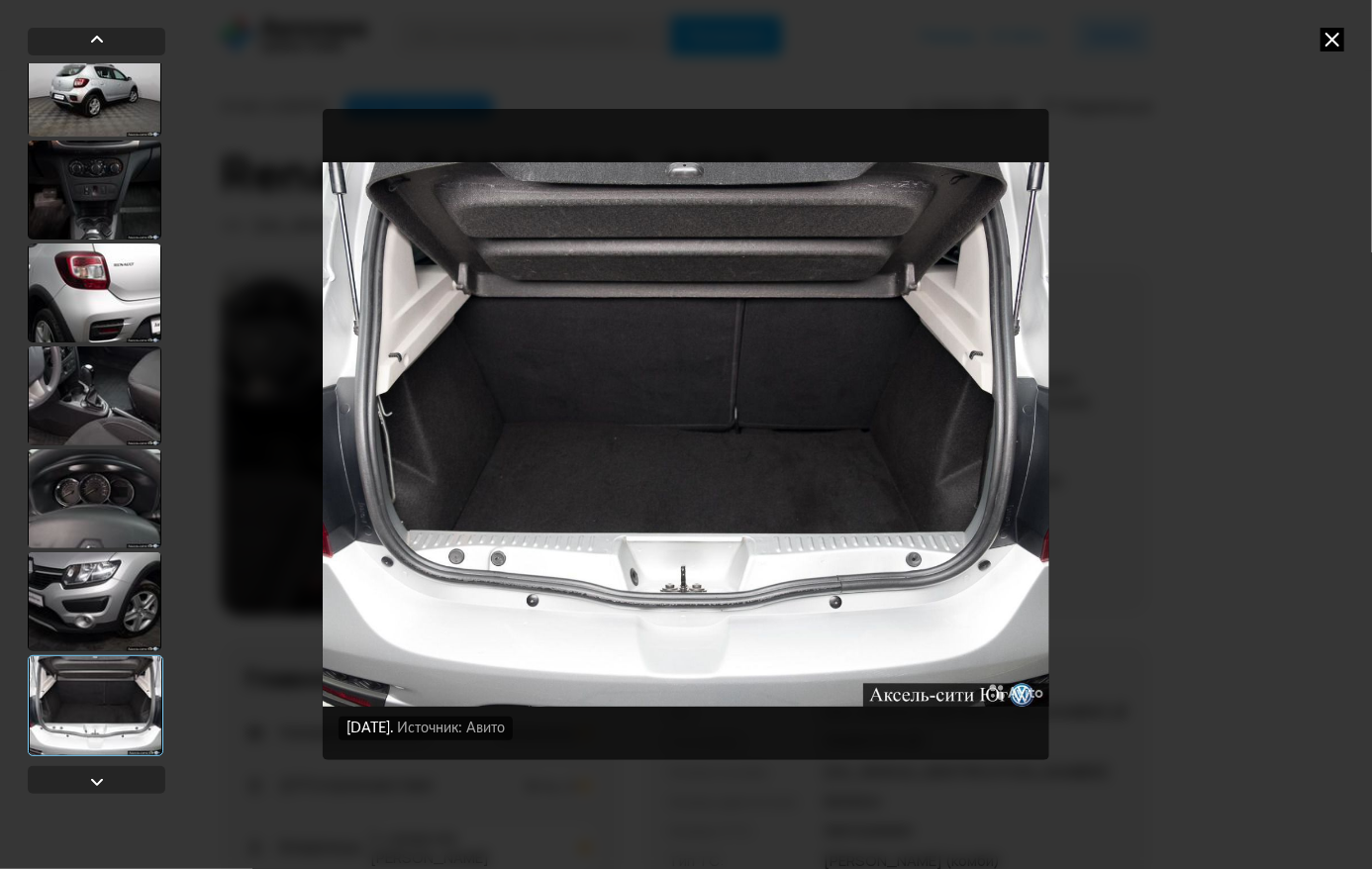
click at [1332, 39] on icon at bounding box center [1332, 40] width 24 height 24
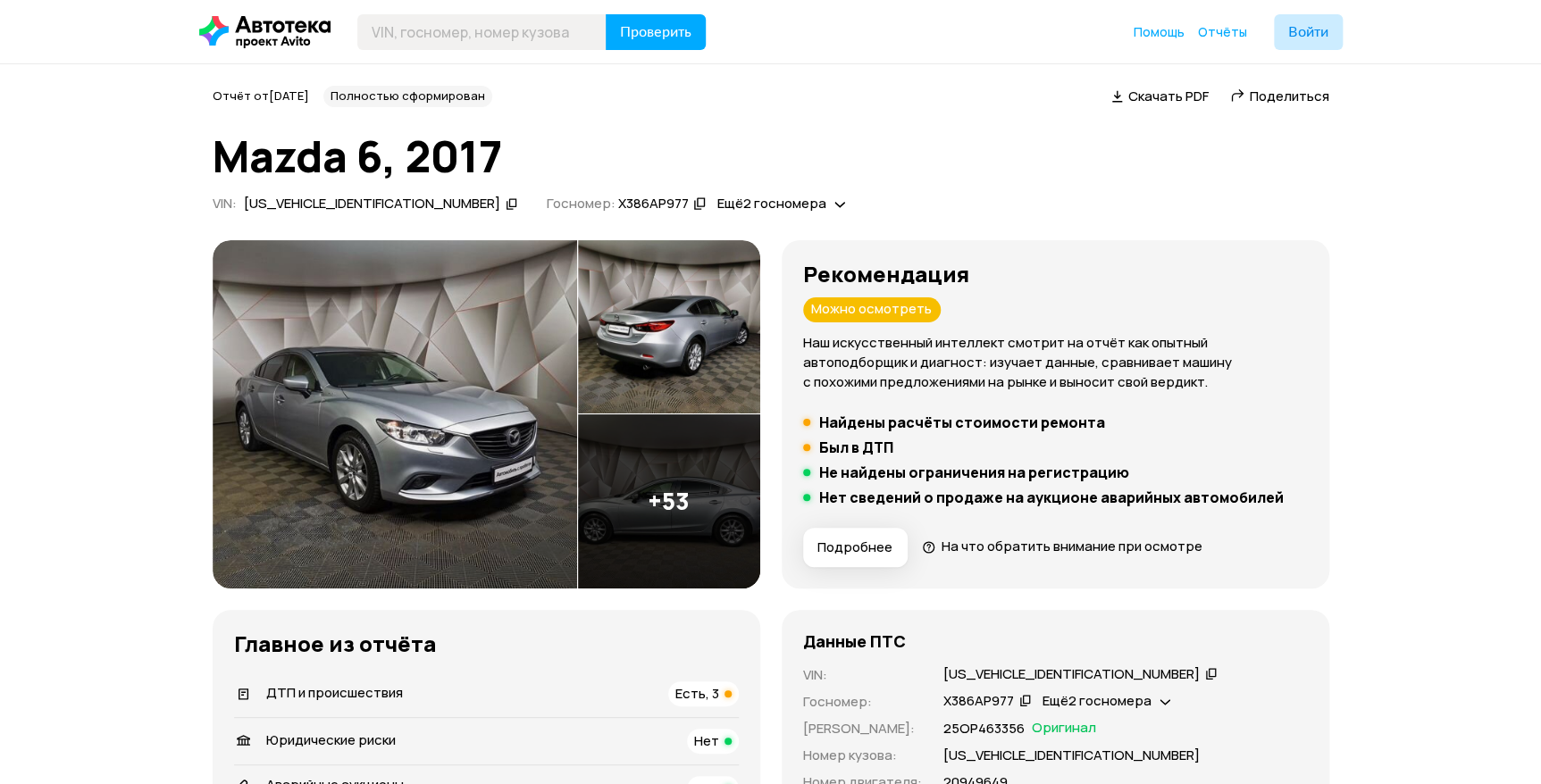
click at [409, 383] on img at bounding box center [394, 414] width 365 height 348
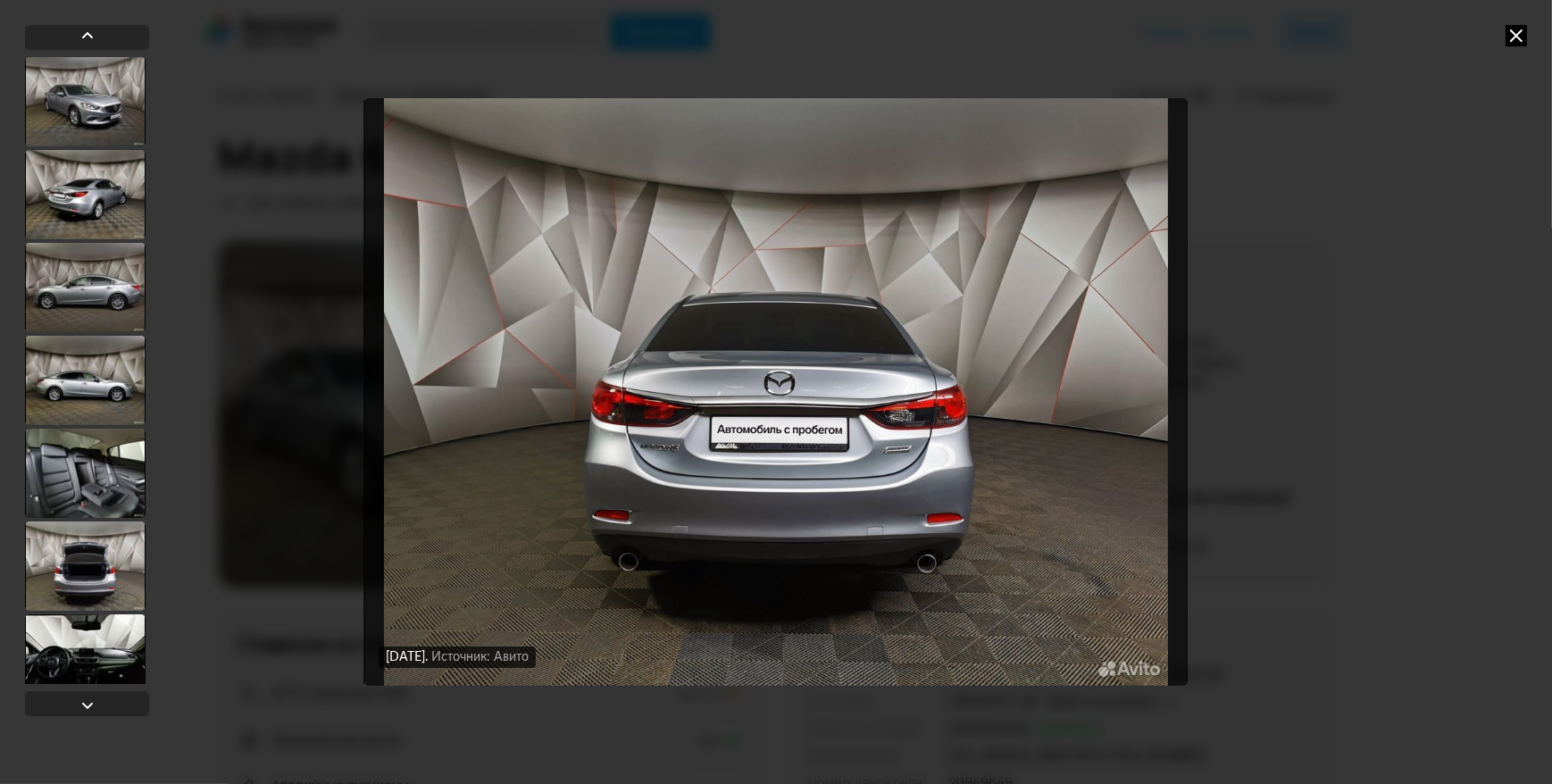
click at [1511, 33] on icon at bounding box center [1516, 36] width 22 height 22
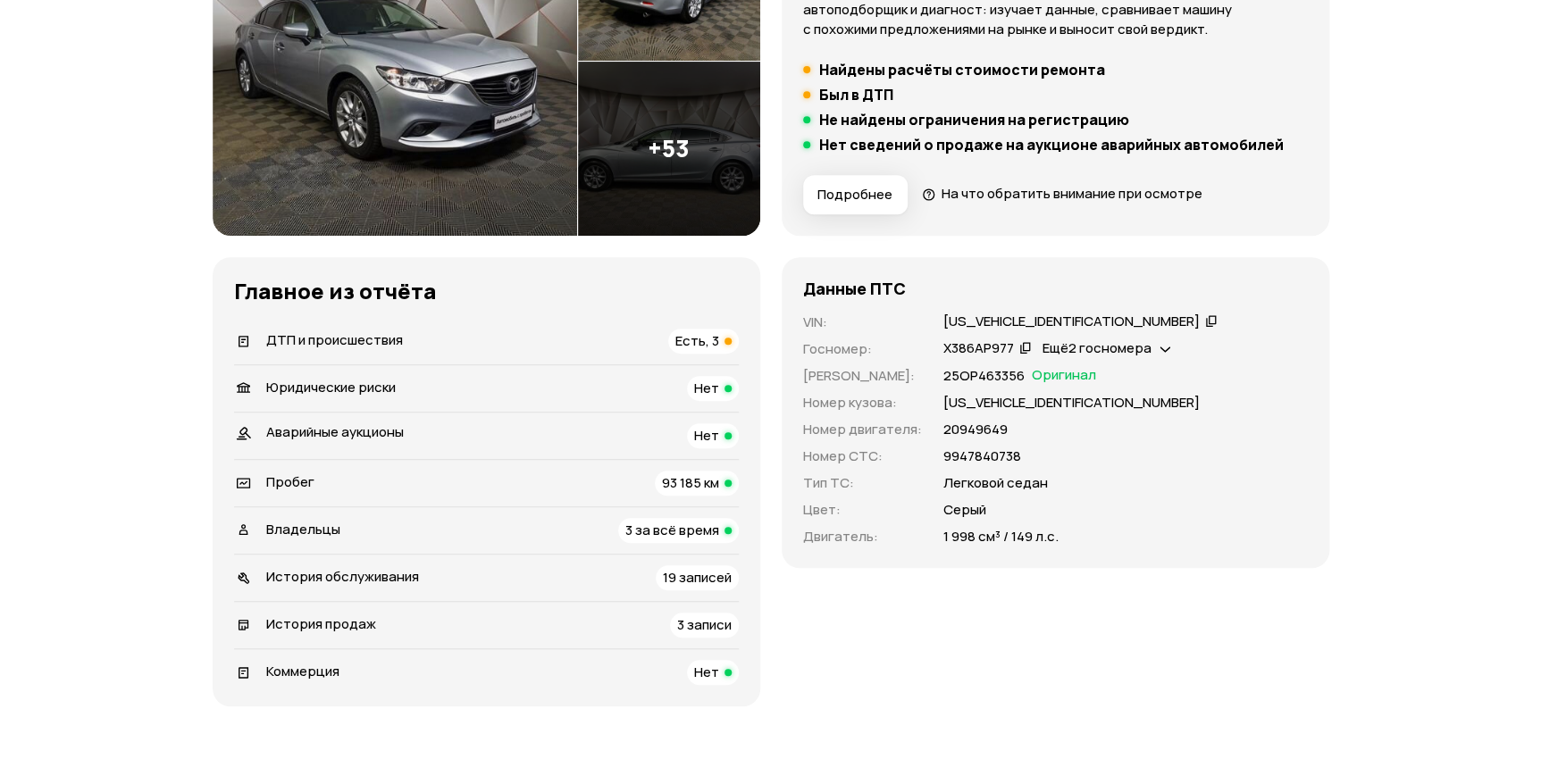
click at [705, 344] on span "Есть, 3" at bounding box center [697, 340] width 44 height 19
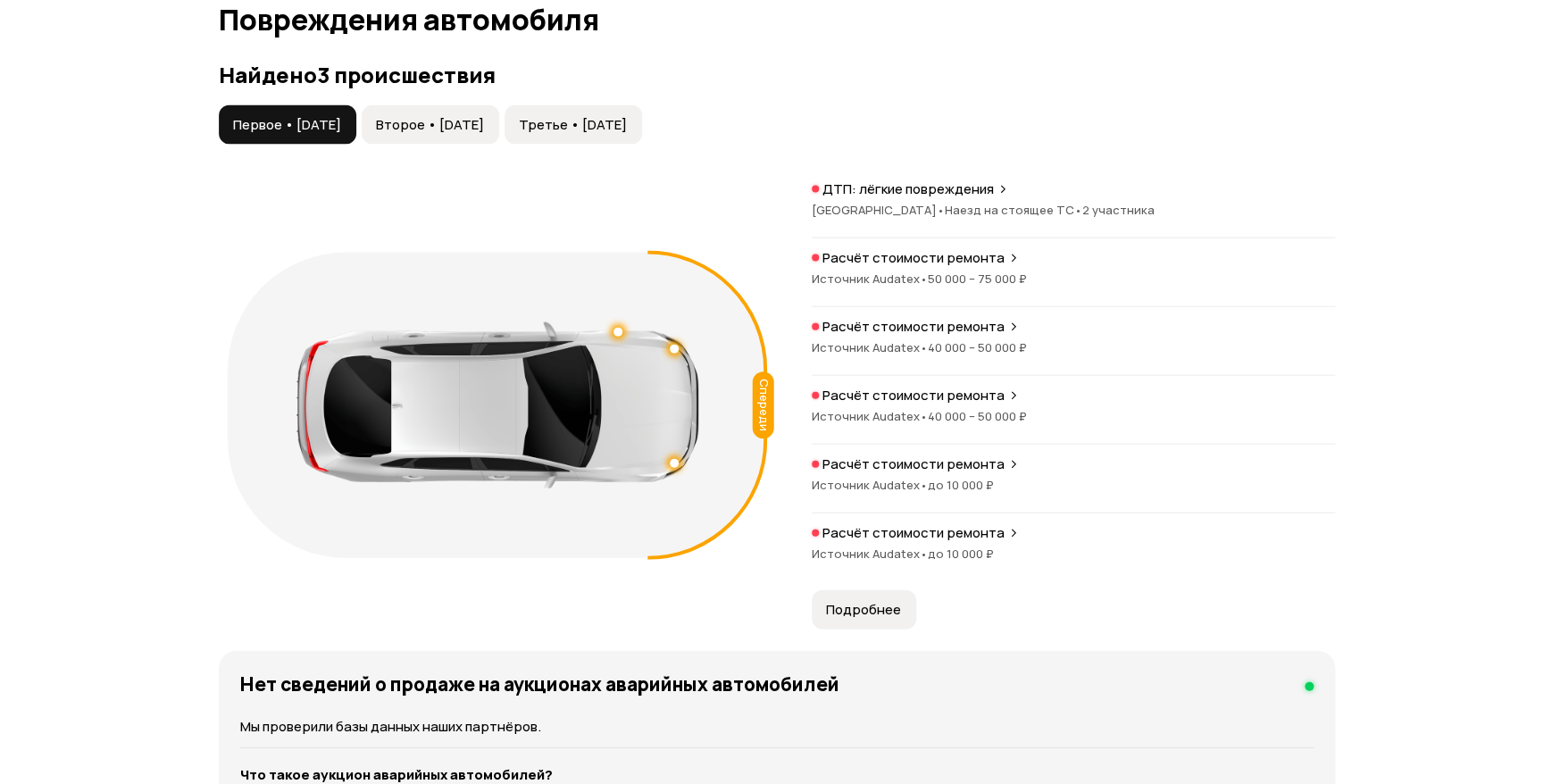
scroll to position [1849, 0]
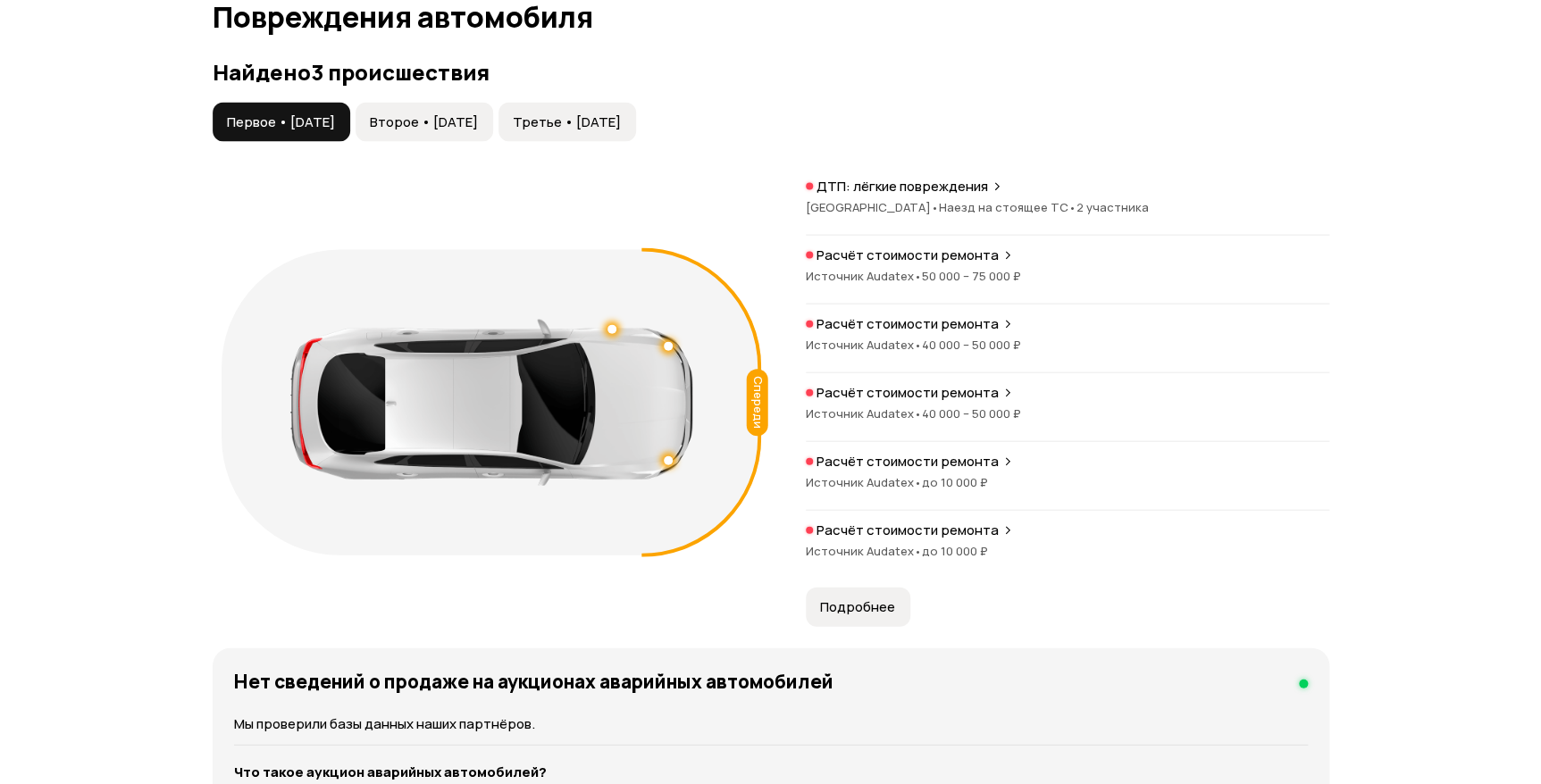
click at [851, 616] on button "Подробнее" at bounding box center [858, 608] width 104 height 40
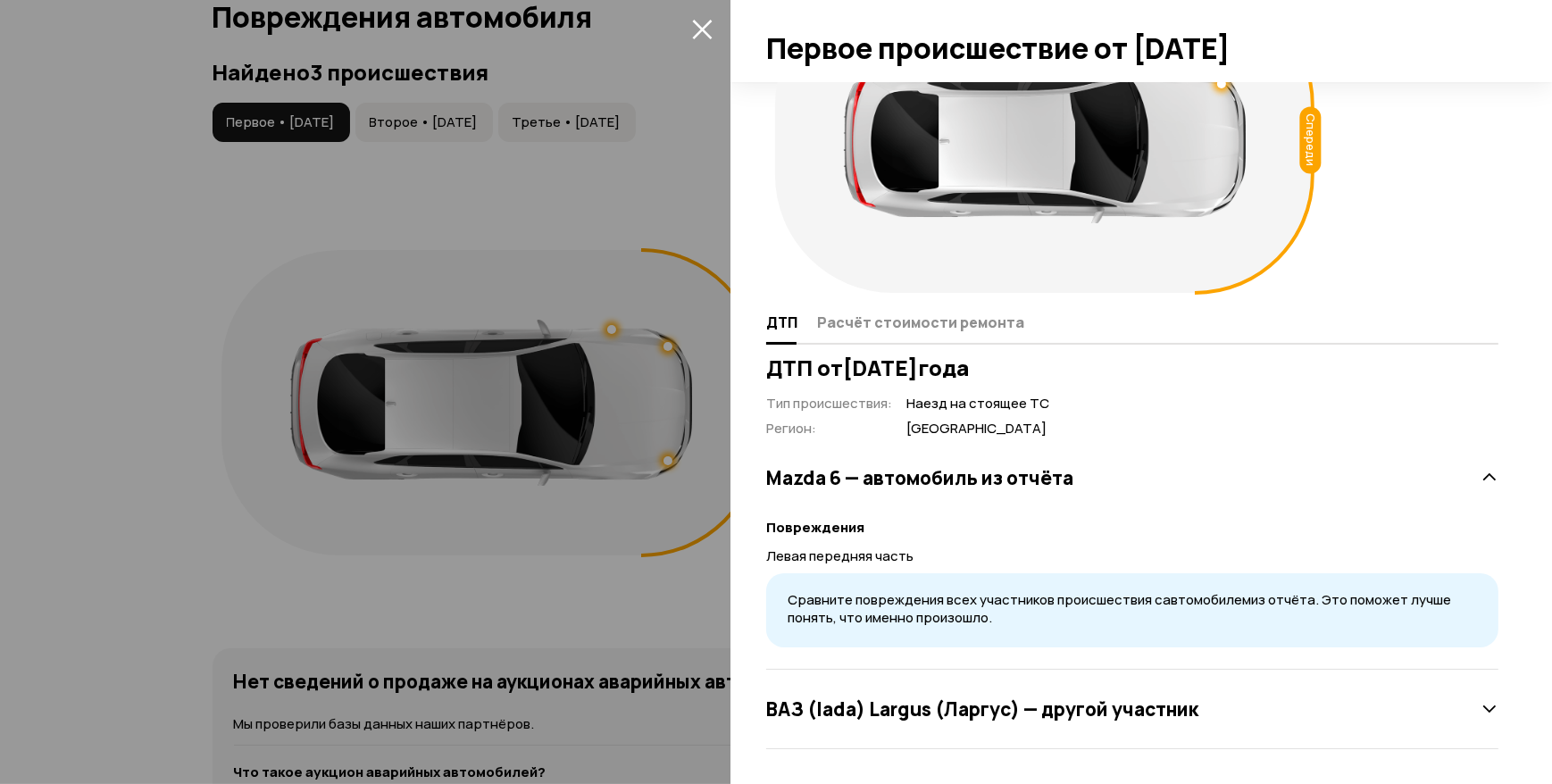
scroll to position [104, 0]
click at [915, 321] on span "Расчёт стоимости ремонта" at bounding box center [921, 322] width 207 height 18
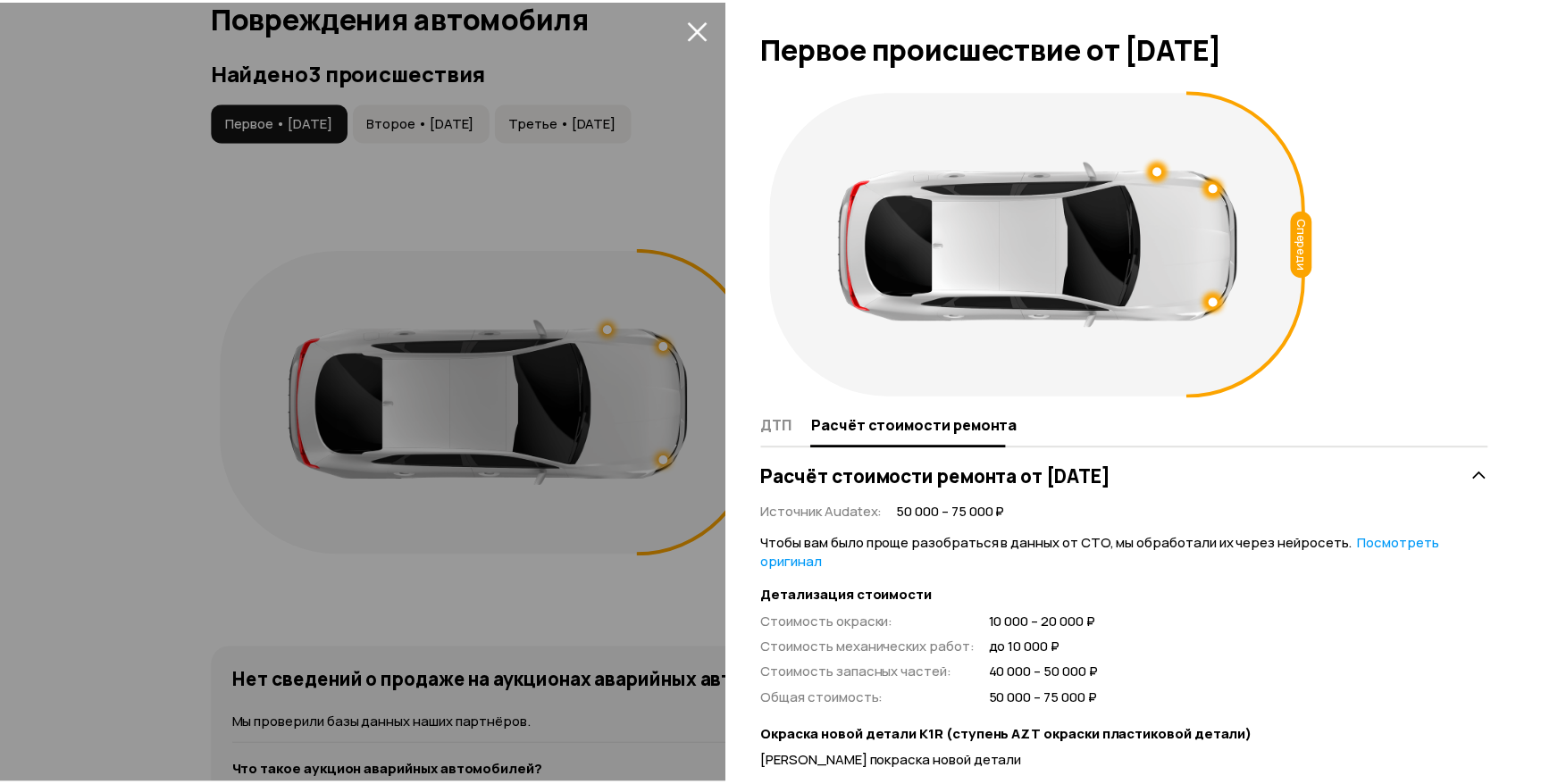
scroll to position [0, 0]
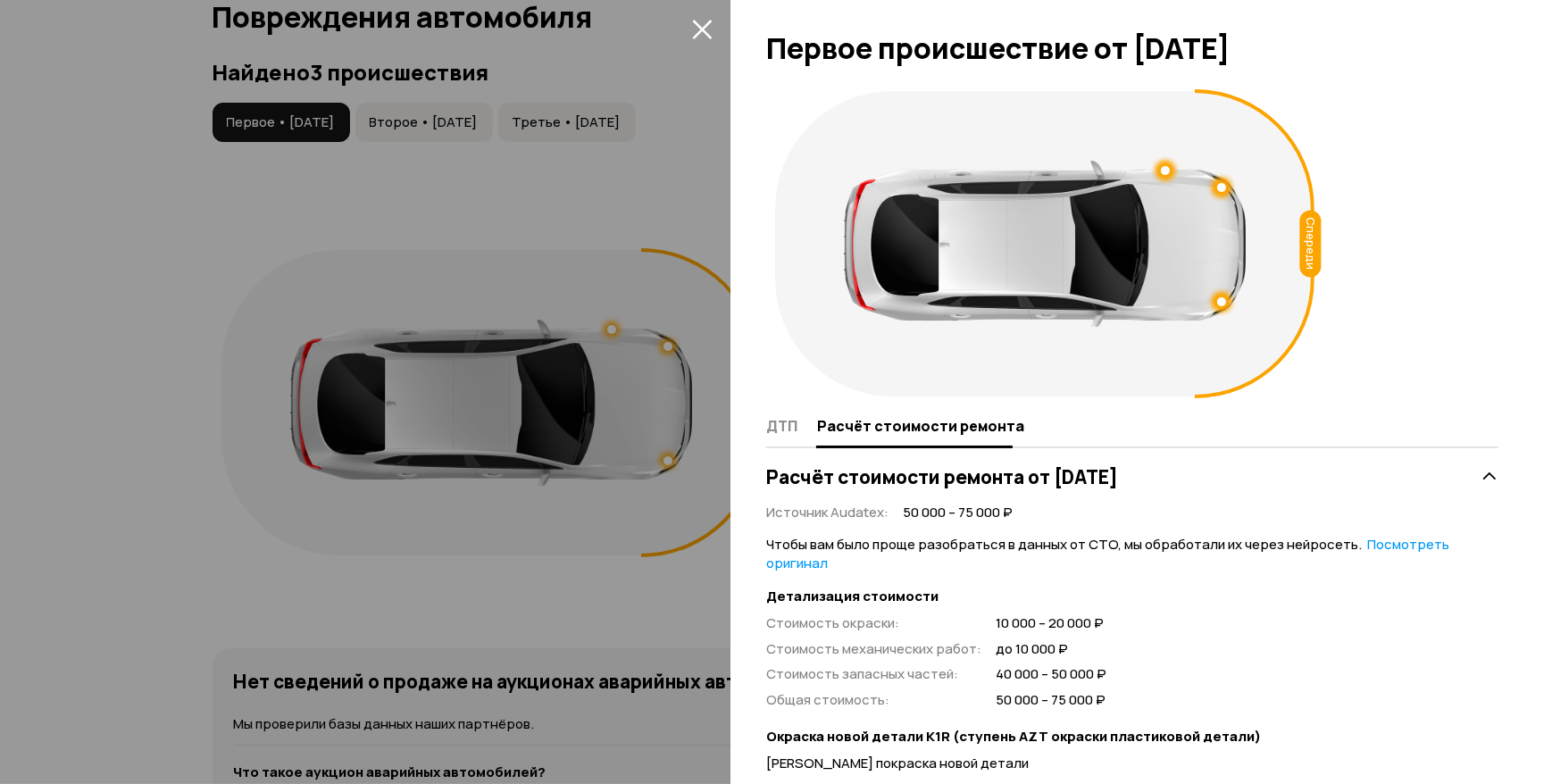
click at [697, 20] on icon "закрыть" at bounding box center [702, 29] width 21 height 21
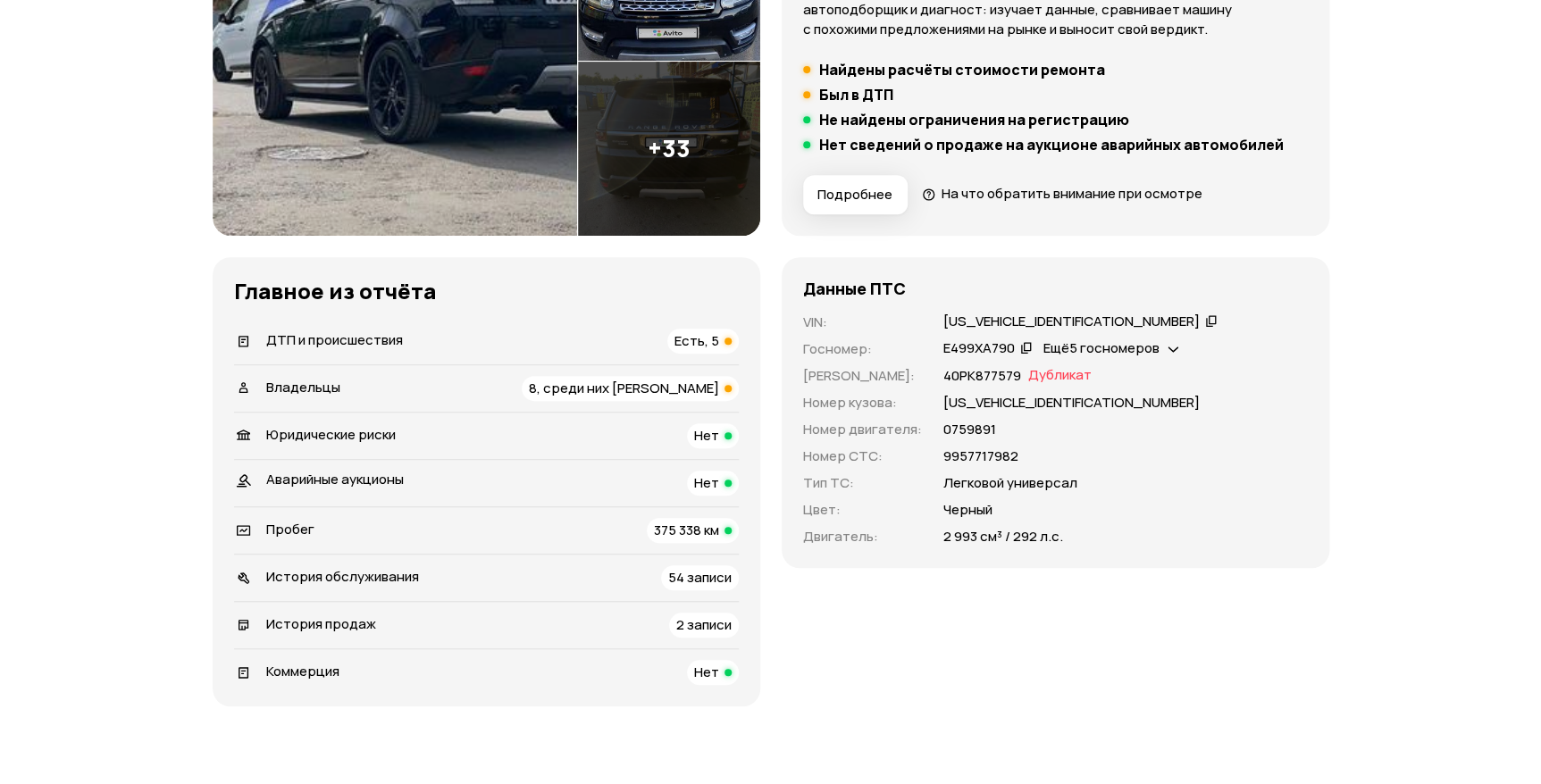
scroll to position [353, 0]
click at [680, 339] on span "Есть, 5" at bounding box center [697, 340] width 45 height 19
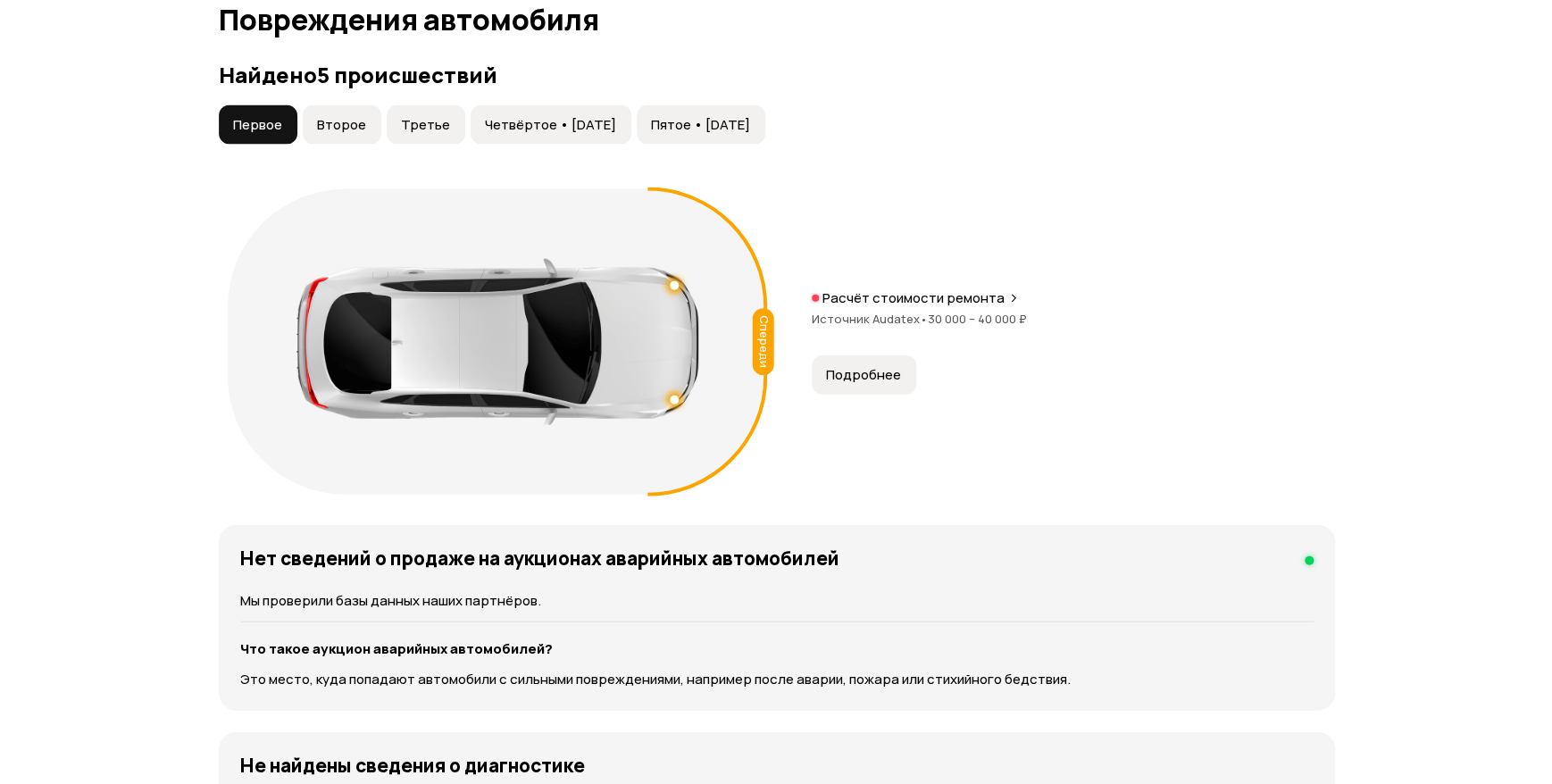
scroll to position [1849, 0]
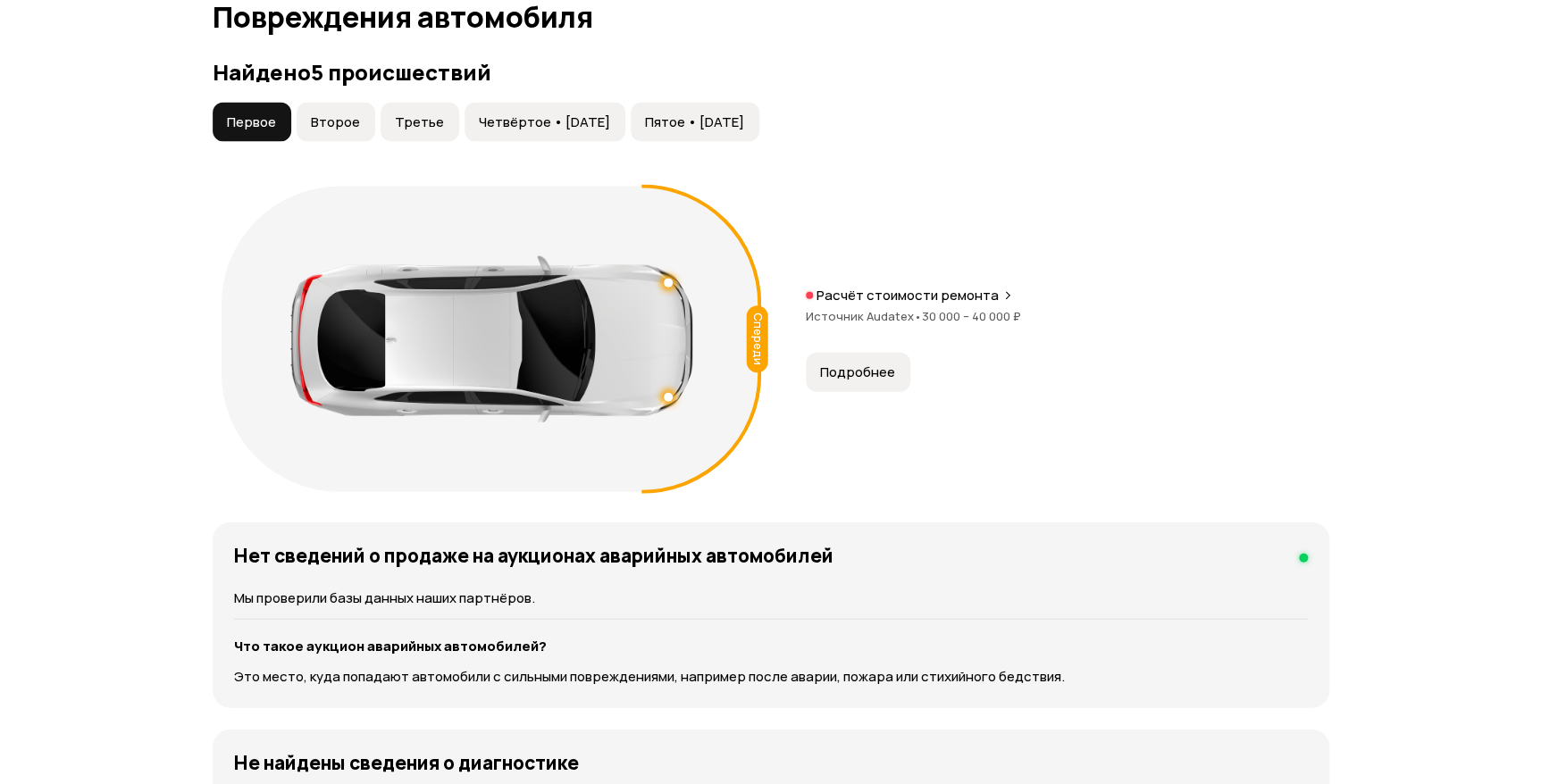
click at [849, 374] on span "Подробнее" at bounding box center [857, 373] width 75 height 18
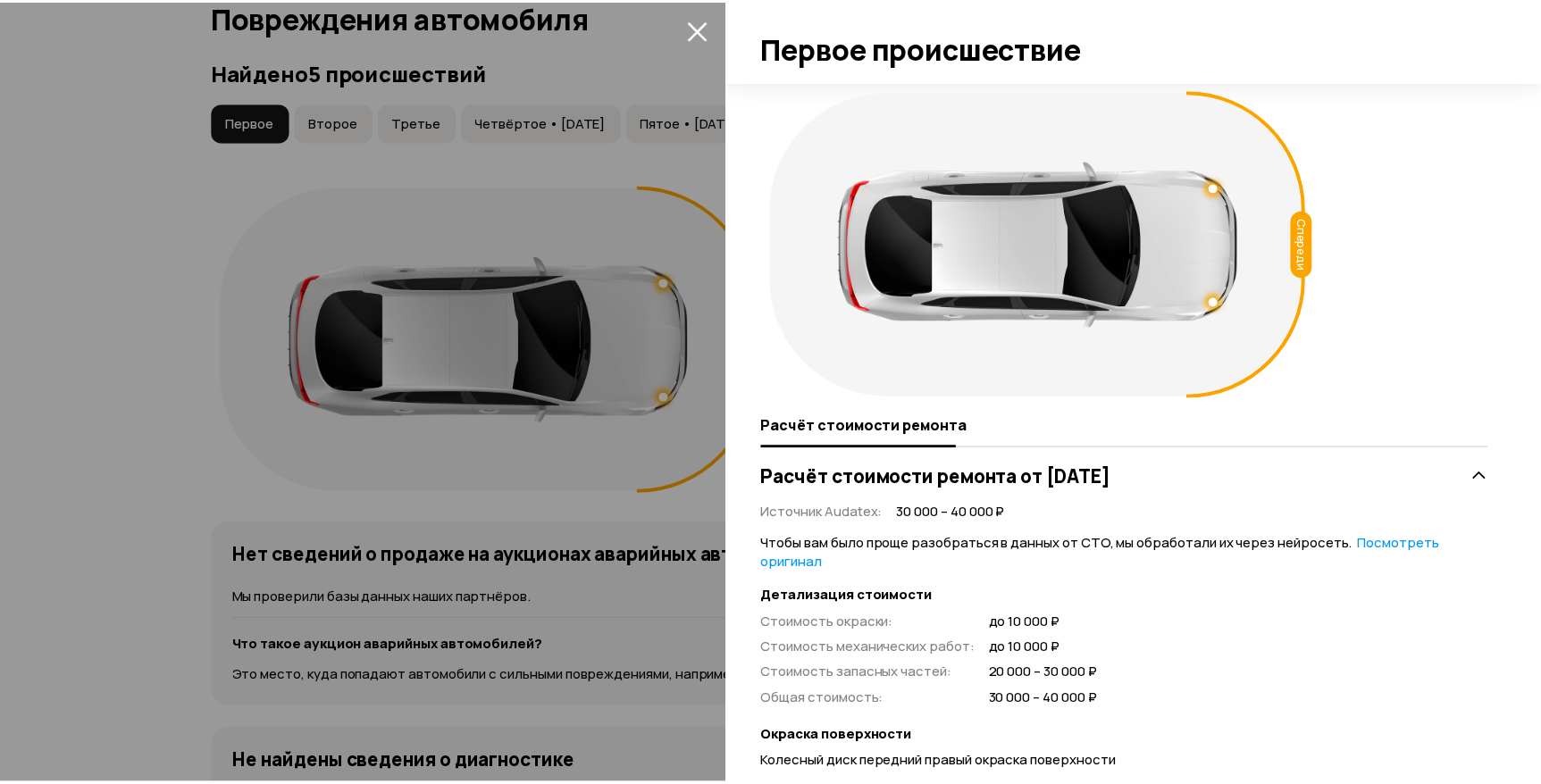
scroll to position [377, 0]
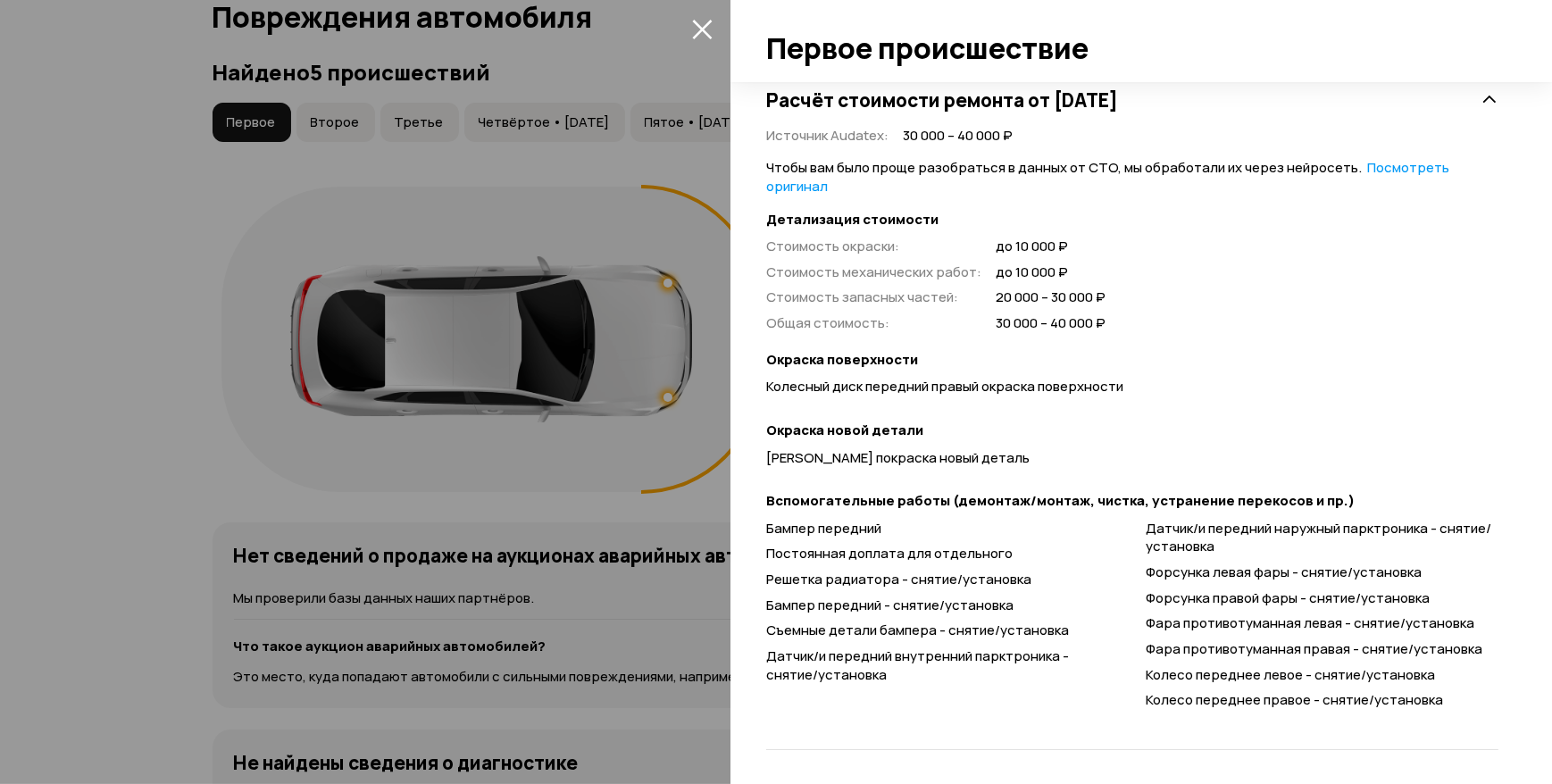
click at [704, 27] on icon "закрыть" at bounding box center [702, 30] width 20 height 20
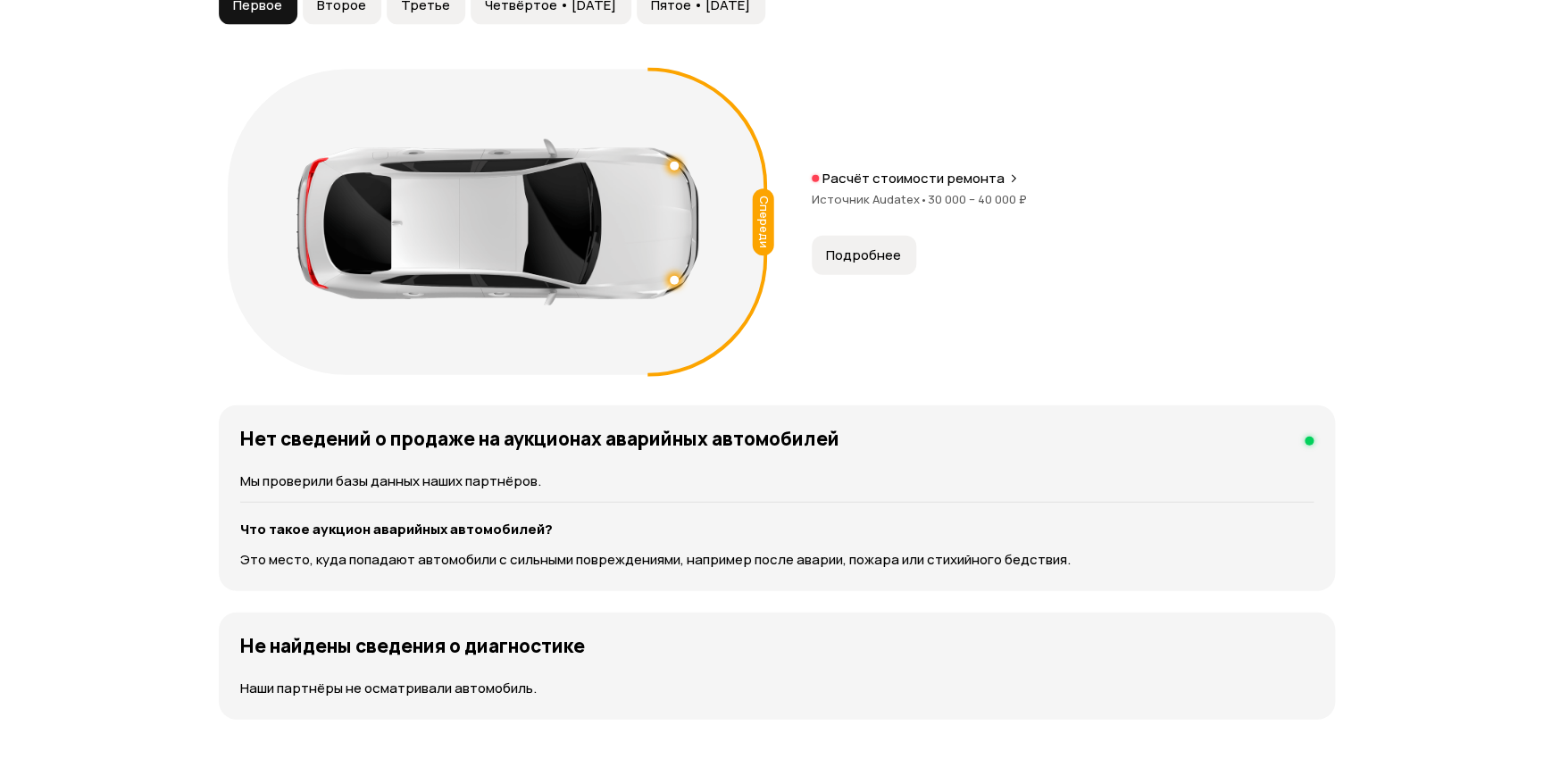
scroll to position [1966, 0]
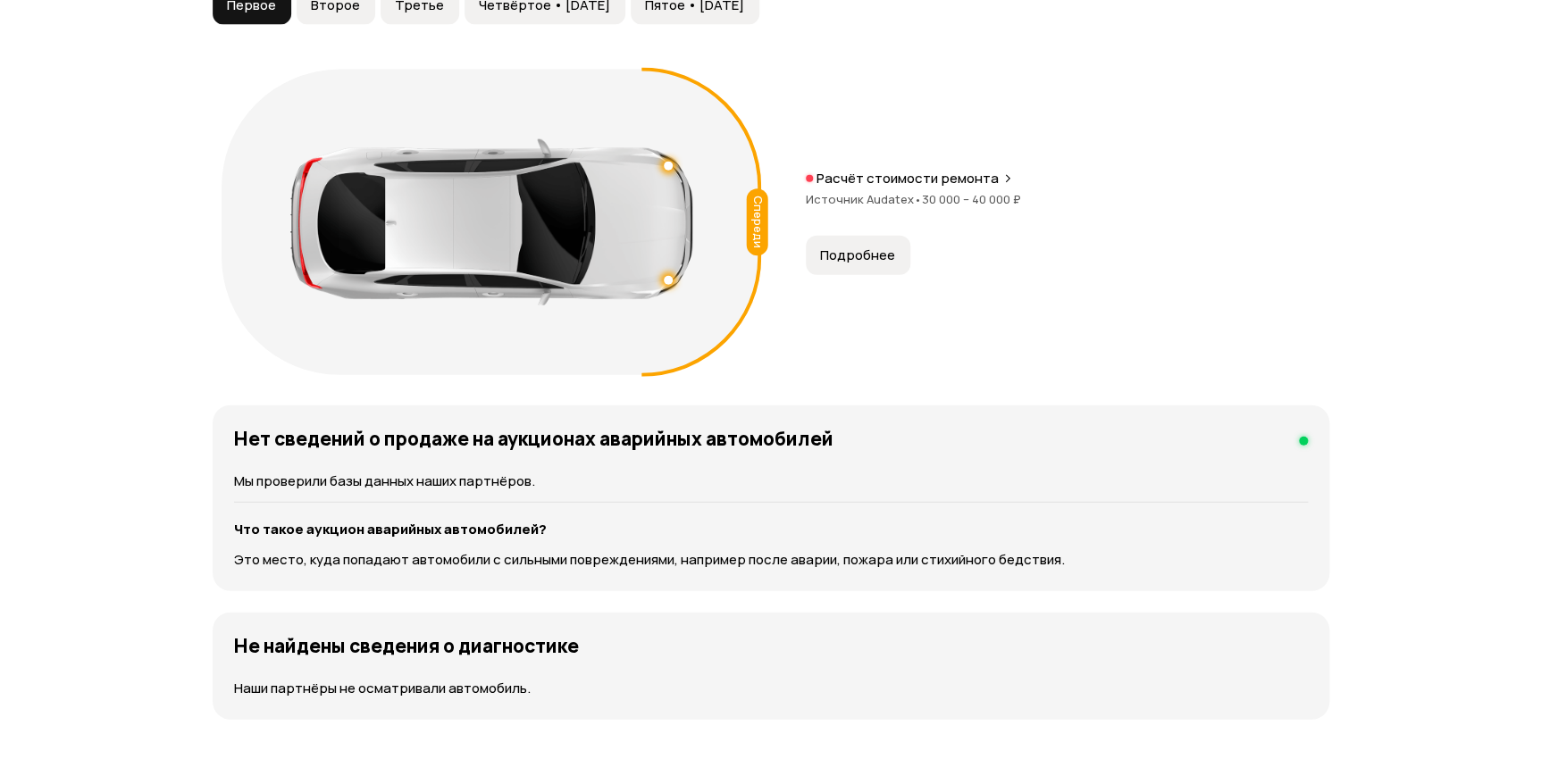
click at [875, 247] on span "Подробнее" at bounding box center [857, 256] width 75 height 18
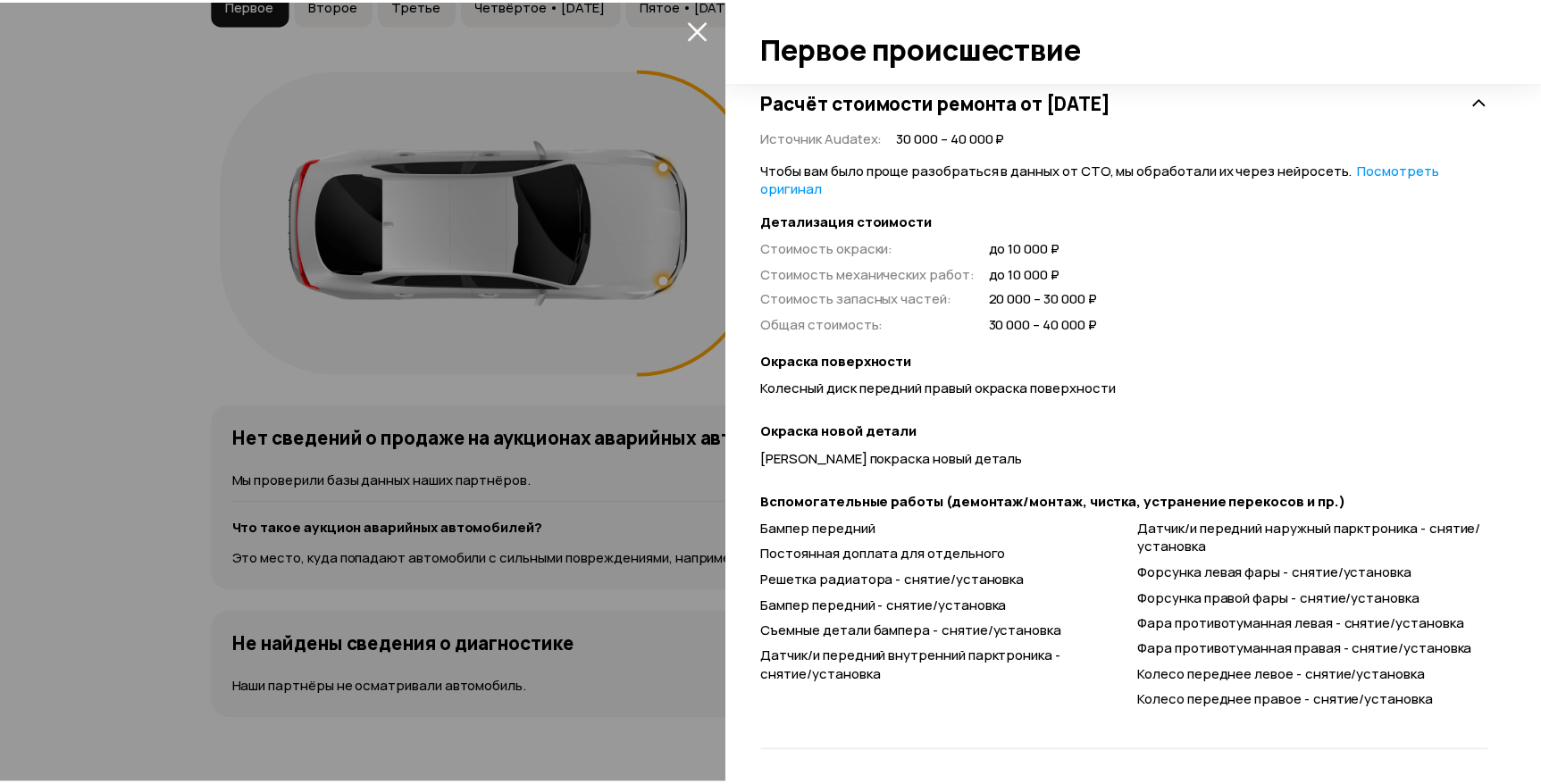
scroll to position [377, 0]
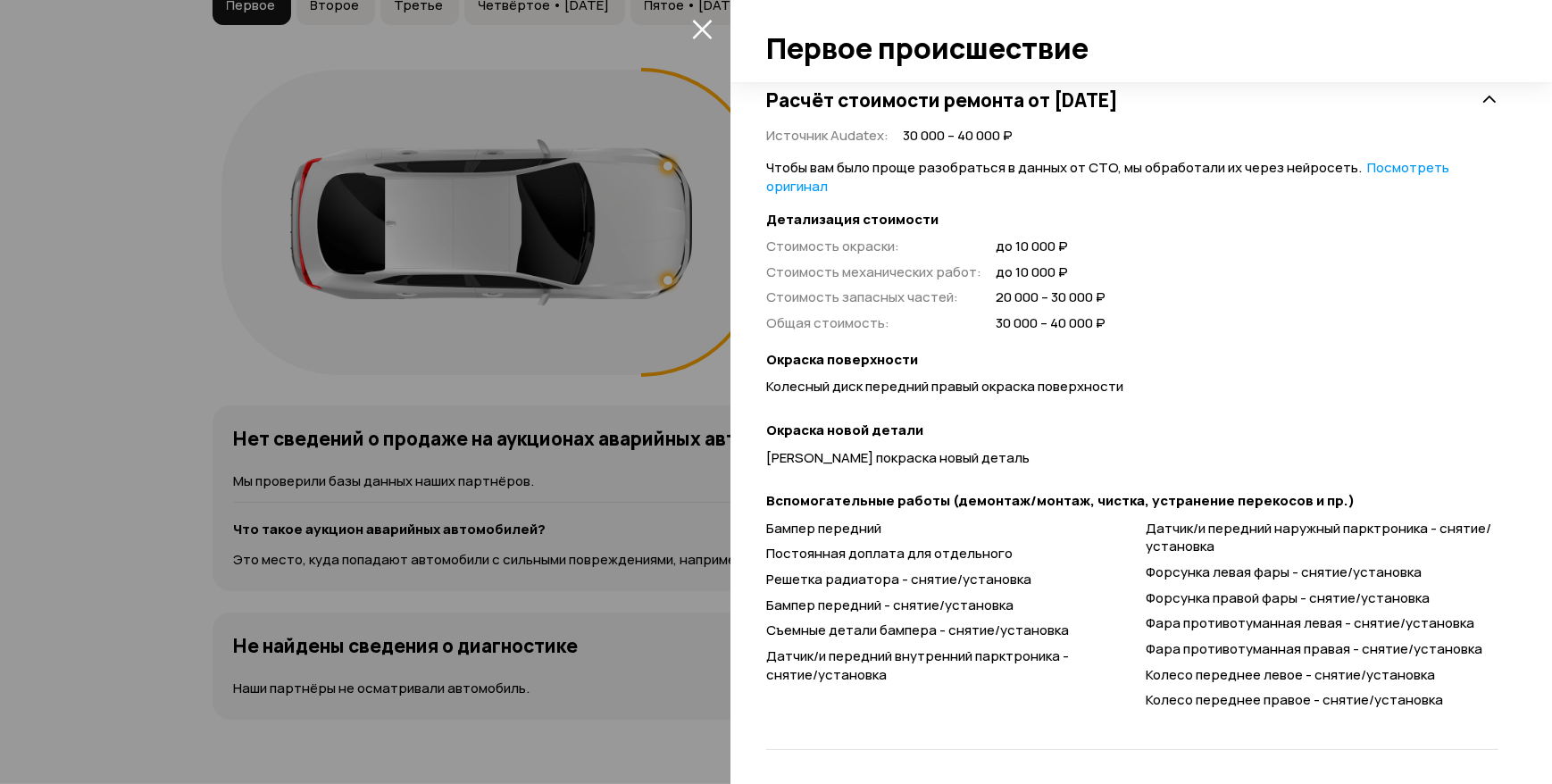
click at [701, 31] on icon "закрыть" at bounding box center [702, 30] width 20 height 20
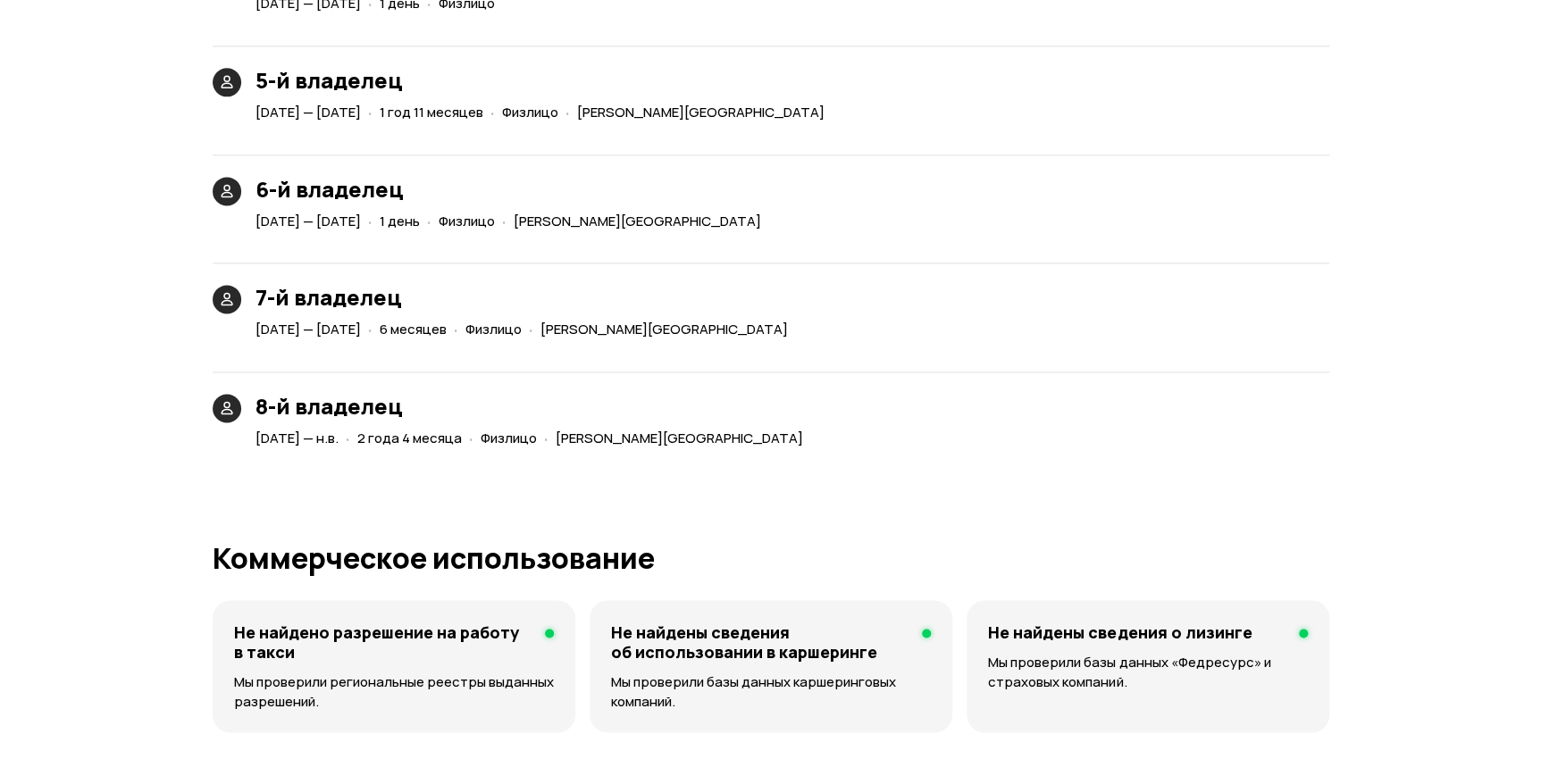
scroll to position [4554, 0]
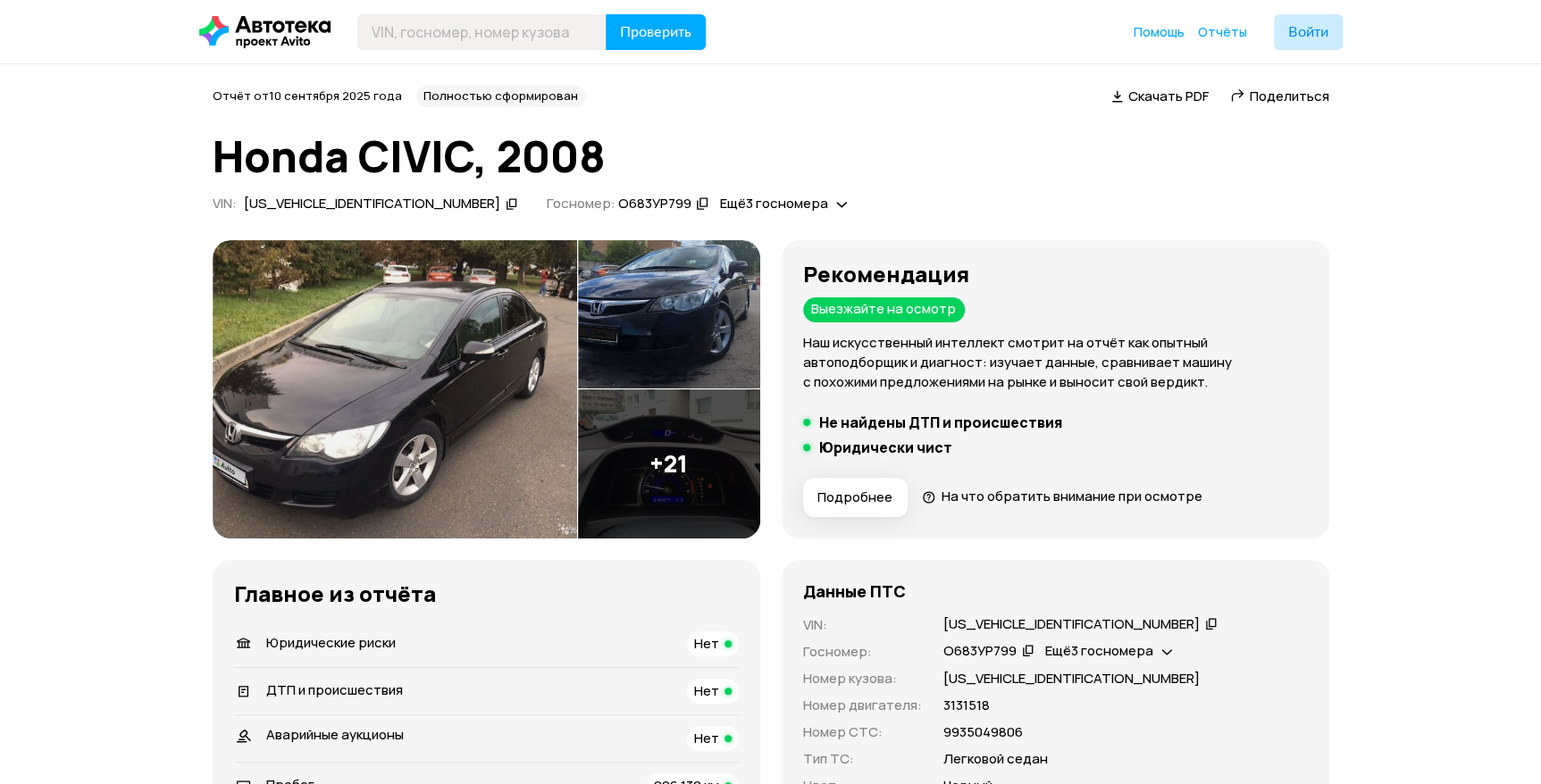
click at [353, 340] on img at bounding box center [394, 389] width 365 height 298
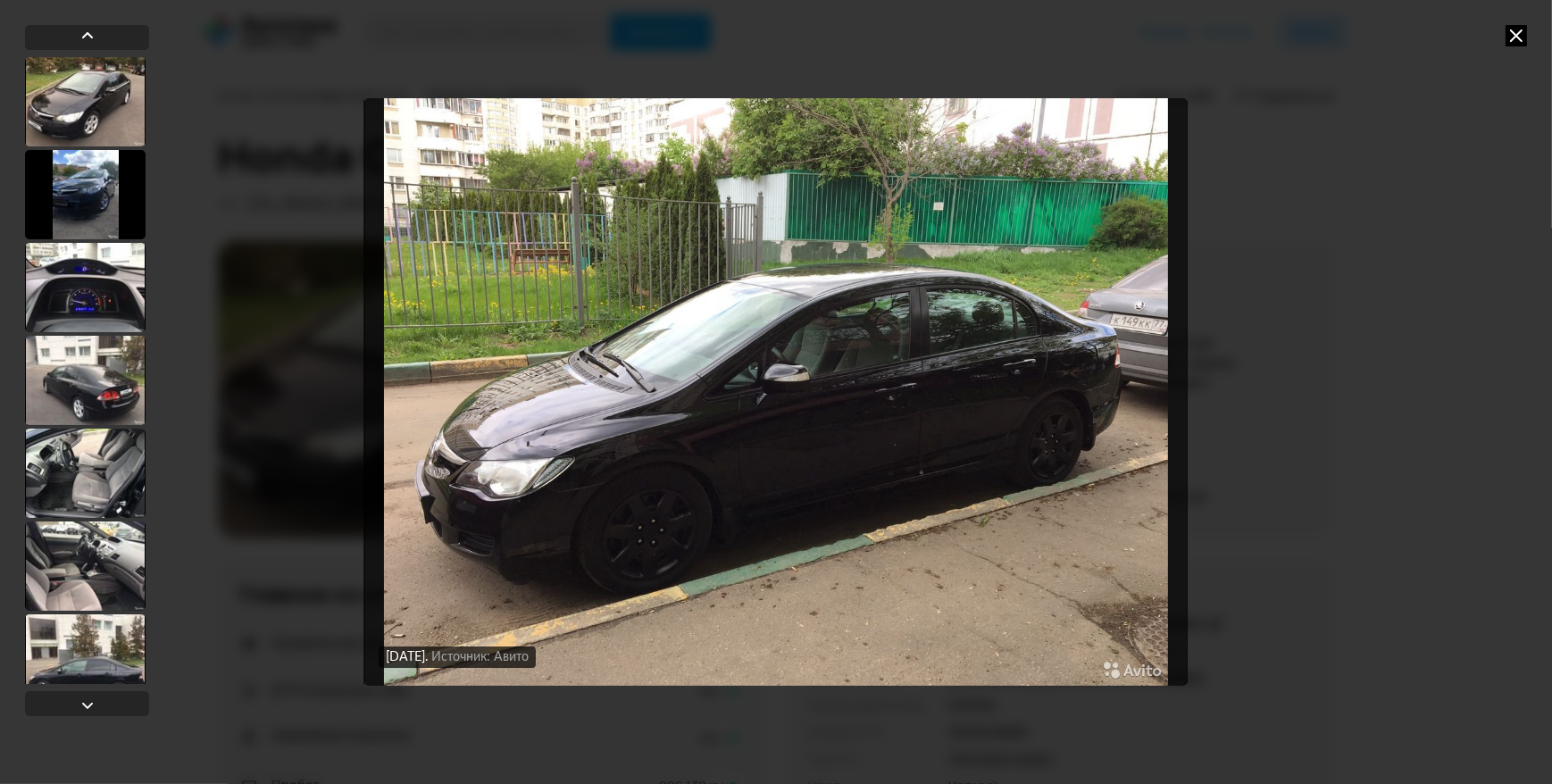
click at [1507, 26] on icon at bounding box center [1516, 36] width 22 height 22
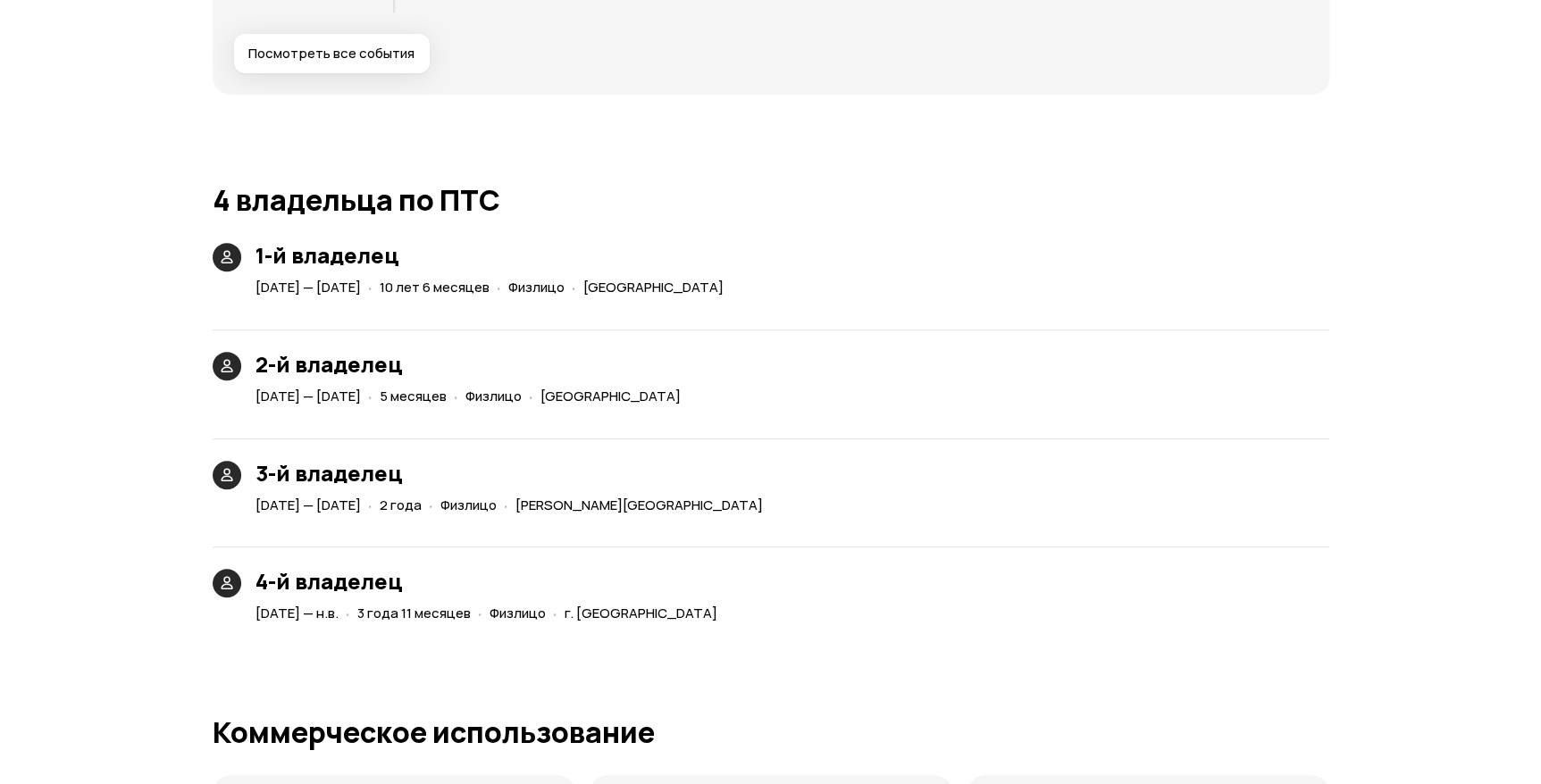
scroll to position [3645, 0]
